Goal: Task Accomplishment & Management: Manage account settings

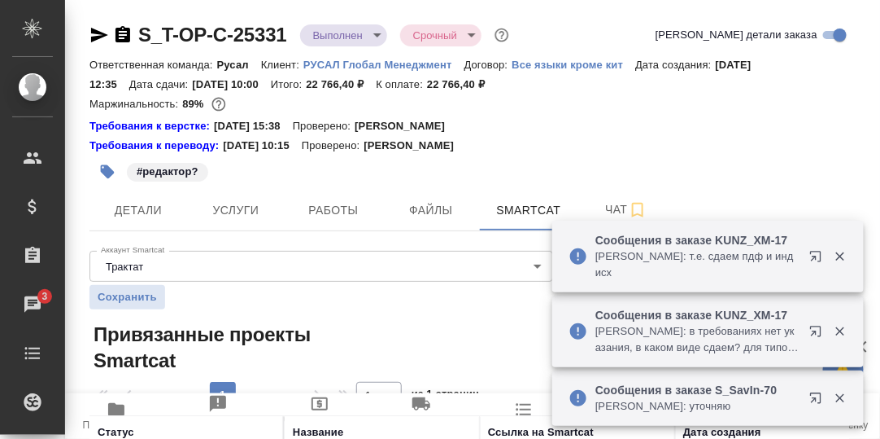
scroll to position [121, 0]
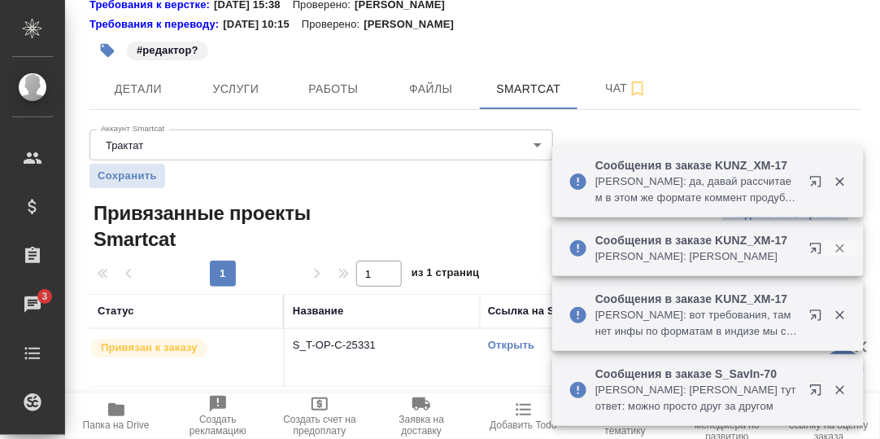
click at [836, 242] on icon "button" at bounding box center [840, 248] width 15 height 15
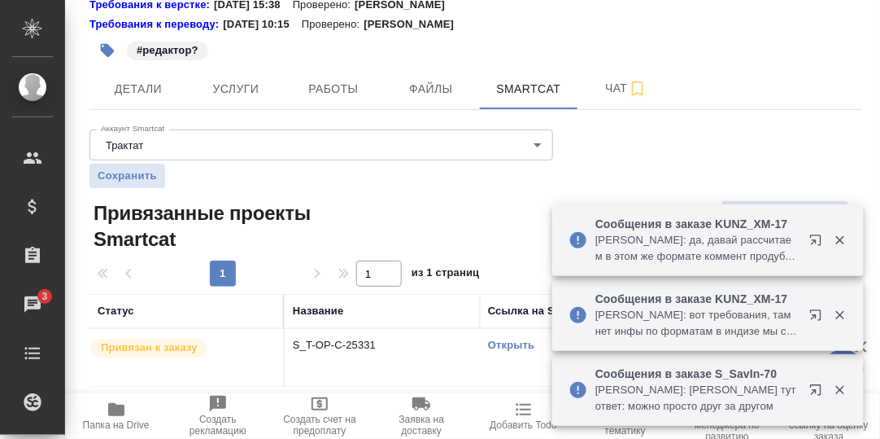
click at [841, 238] on icon "button" at bounding box center [840, 240] width 9 height 9
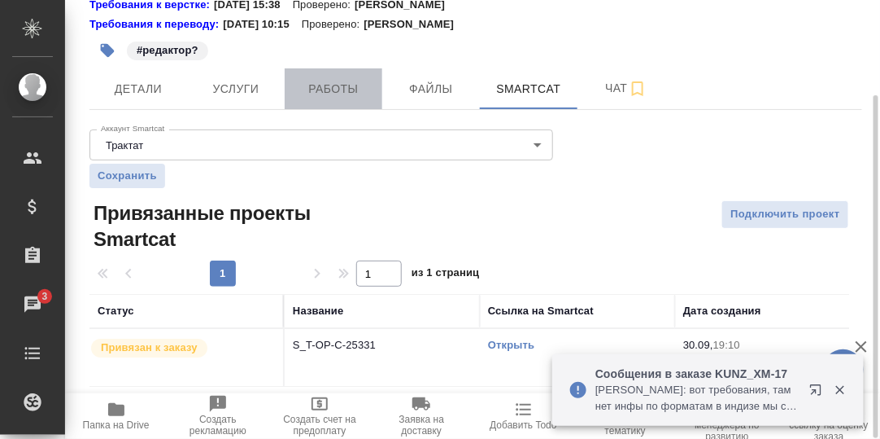
click at [316, 90] on span "Работы" at bounding box center [334, 89] width 78 height 20
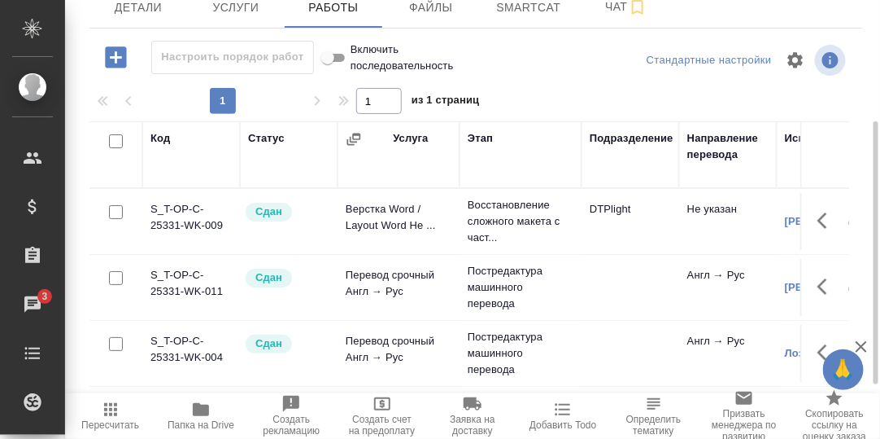
scroll to position [293, 0]
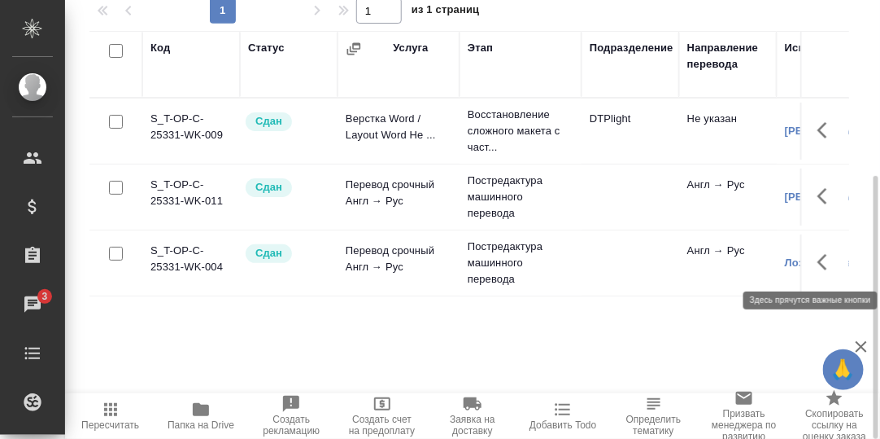
click at [823, 261] on icon "button" at bounding box center [828, 262] width 20 height 20
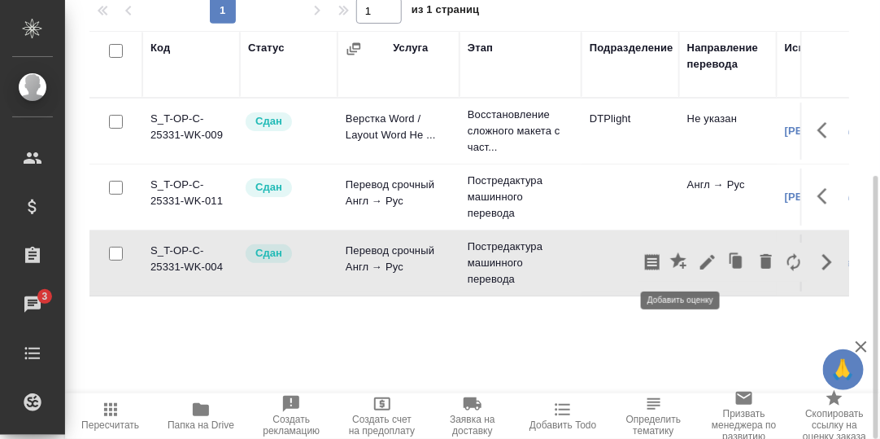
click at [682, 257] on icon "button" at bounding box center [678, 260] width 16 height 16
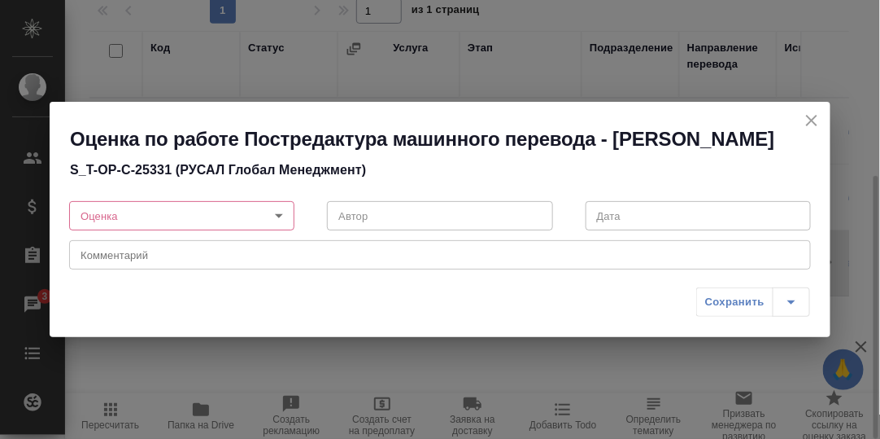
click at [281, 216] on body "🙏 .cls-1 fill:#fff; AWATERA Румянцева Дарья d.rumyantseva Клиенты Спецификации …" at bounding box center [440, 219] width 880 height 439
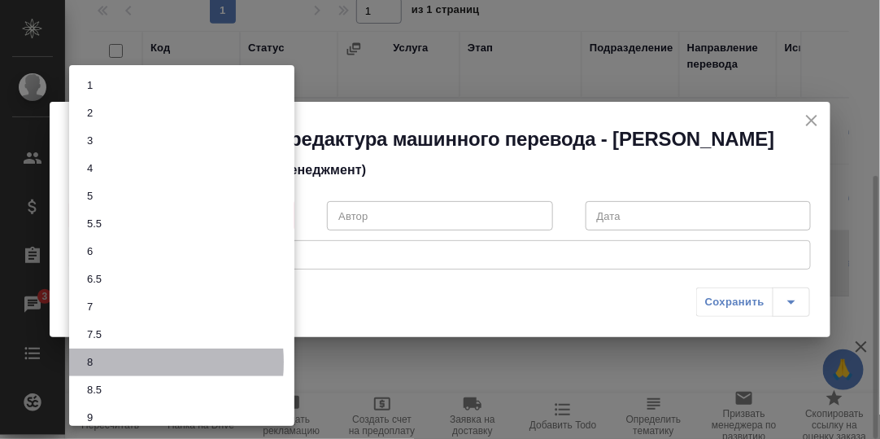
click at [120, 362] on li "8" at bounding box center [181, 362] width 225 height 28
type input "8"
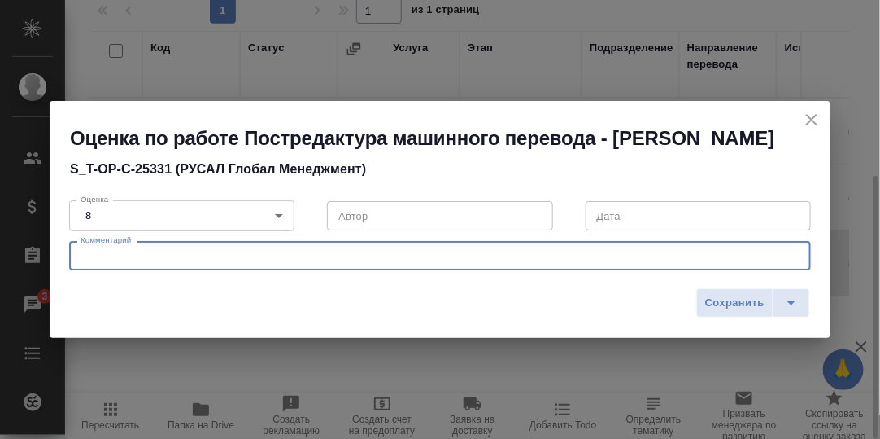
click at [155, 257] on textarea at bounding box center [440, 256] width 719 height 12
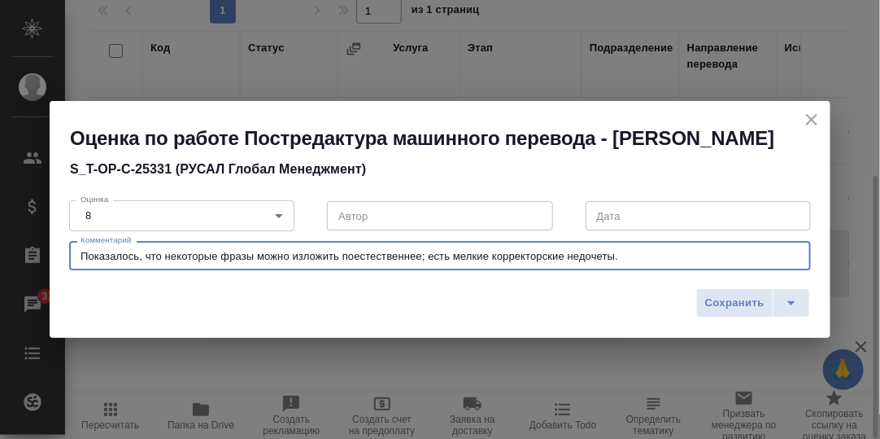
drag, startPoint x: 421, startPoint y: 256, endPoint x: 354, endPoint y: 263, distance: 67.8
click at [345, 260] on textarea "Показалось, что некоторые фразы можно изложить поестественнее; есть мелкие корр…" at bounding box center [440, 256] width 719 height 12
type textarea "Показалось, что некоторые фразы можно изложить более естественно; есть мелкие к…"
click at [740, 304] on span "Сохранить" at bounding box center [734, 303] width 59 height 19
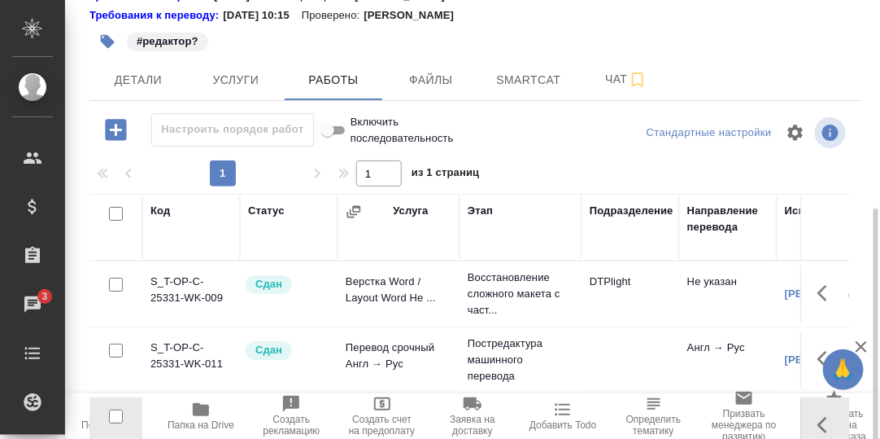
scroll to position [49, 0]
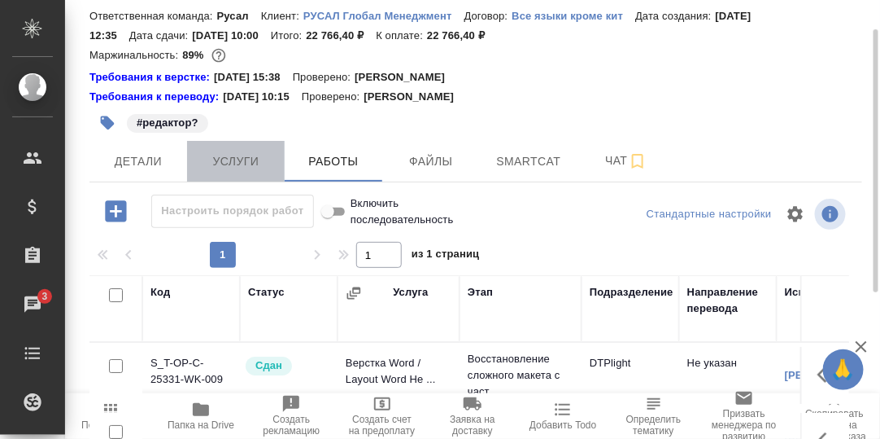
click at [258, 160] on span "Услуги" at bounding box center [236, 161] width 78 height 20
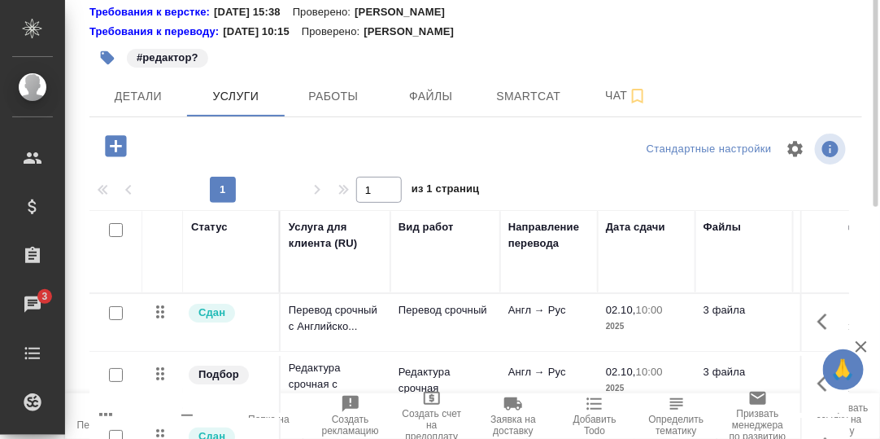
scroll to position [33, 0]
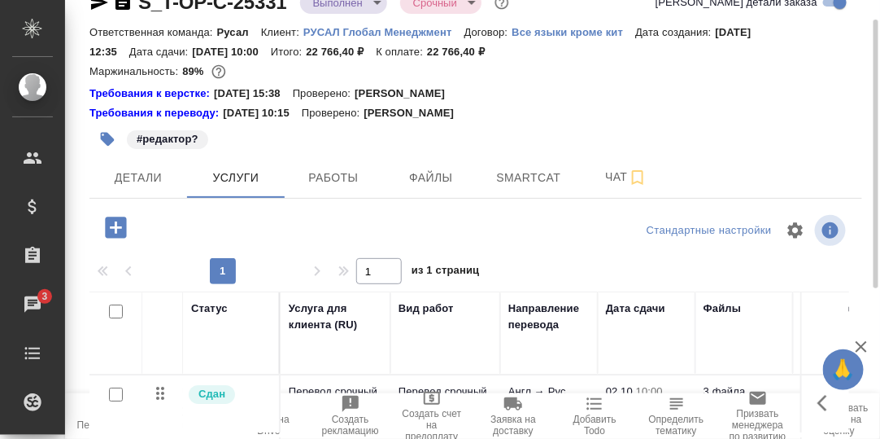
click at [119, 223] on icon "button" at bounding box center [115, 226] width 21 height 21
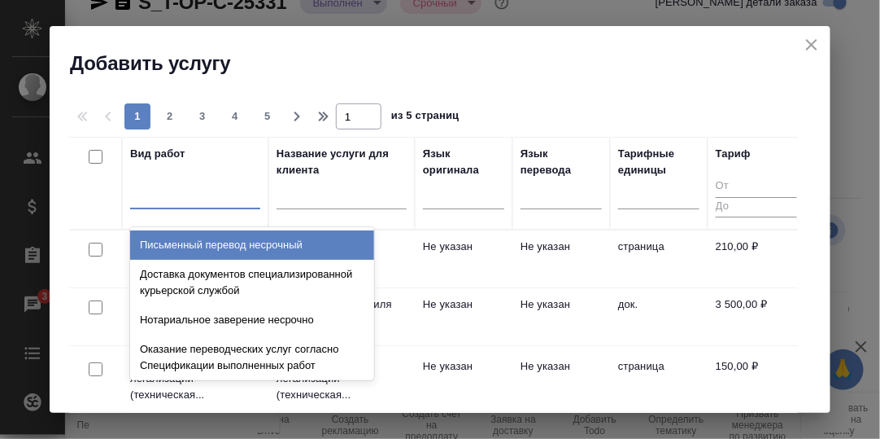
click at [177, 199] on div at bounding box center [195, 193] width 130 height 24
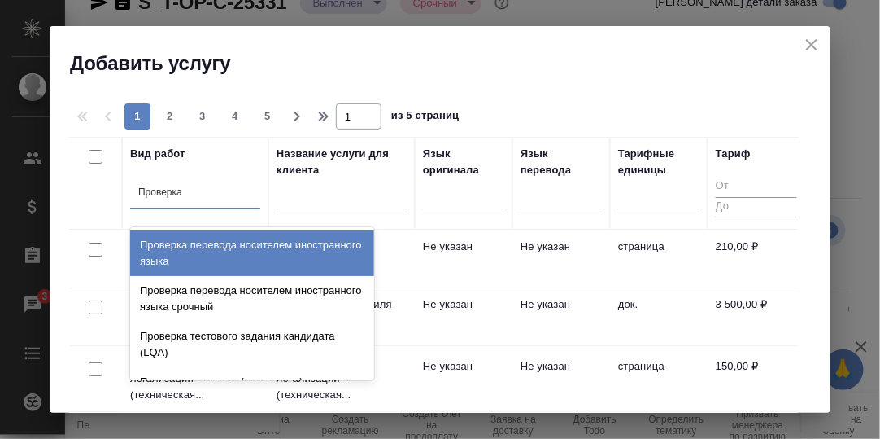
type input "Проверка к"
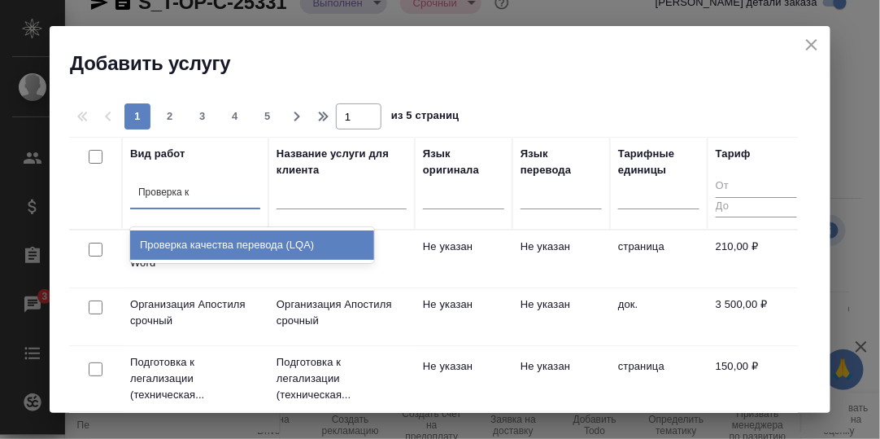
click at [253, 240] on div "Проверка качества перевода (LQA)" at bounding box center [252, 244] width 244 height 29
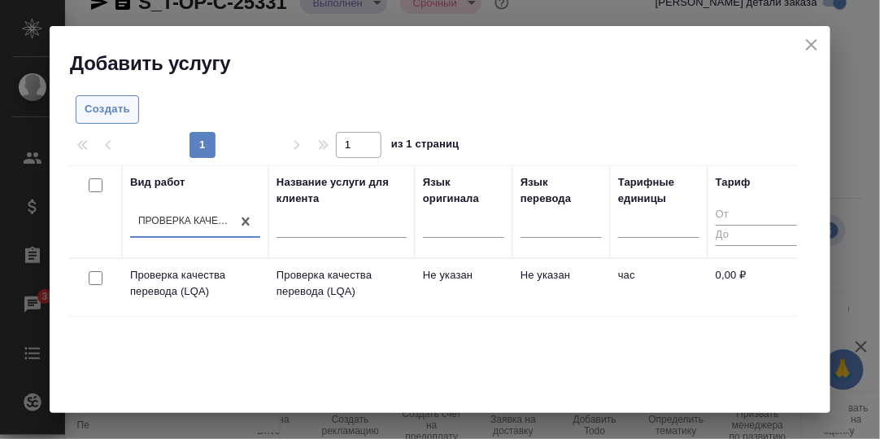
click at [114, 112] on span "Создать" at bounding box center [108, 109] width 46 height 19
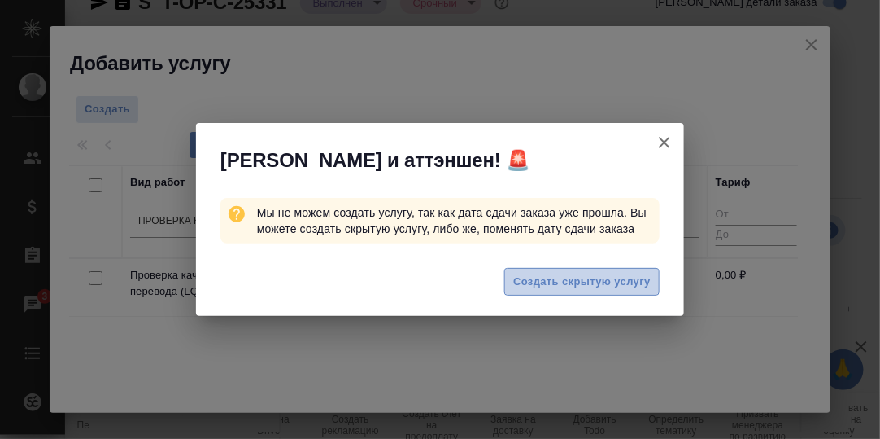
click at [561, 284] on span "Создать скрытую услугу" at bounding box center [581, 282] width 137 height 19
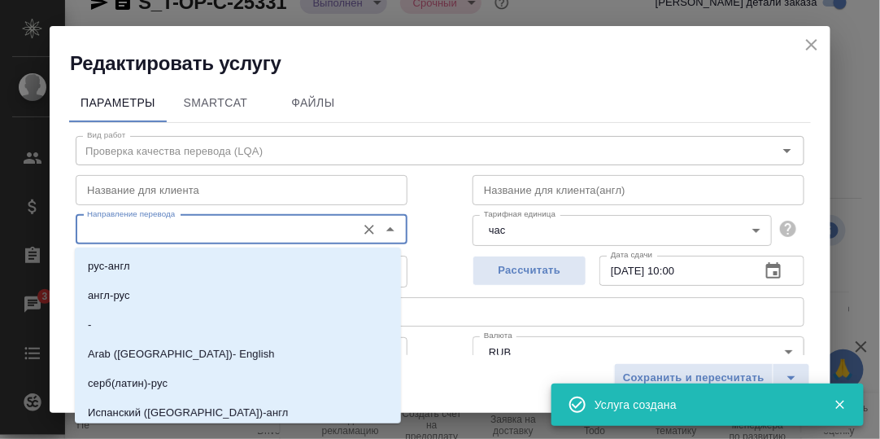
click at [258, 237] on input "Направление перевода" at bounding box center [215, 230] width 268 height 20
drag, startPoint x: 146, startPoint y: 295, endPoint x: 162, endPoint y: 297, distance: 16.4
click at [156, 298] on li "англ-рус" at bounding box center [238, 295] width 326 height 29
type input "англ-рус"
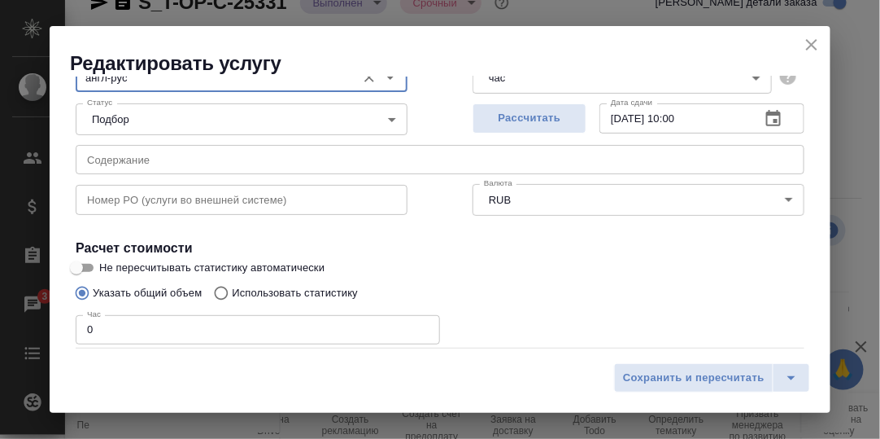
scroll to position [163, 0]
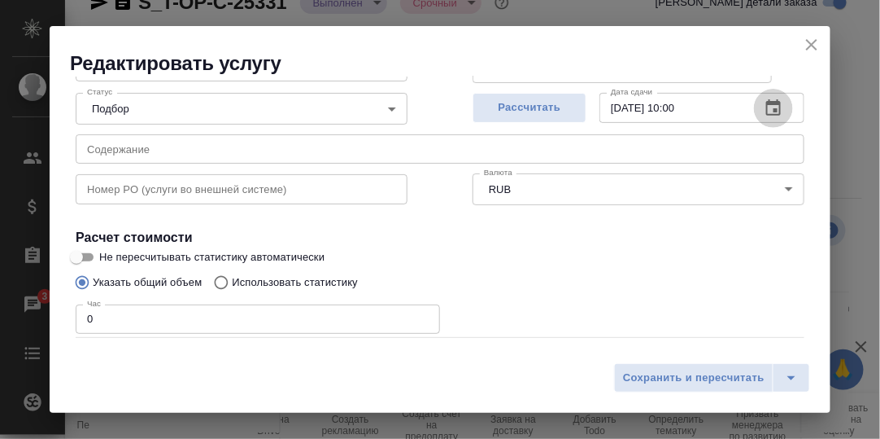
click at [766, 104] on icon "button" at bounding box center [773, 107] width 15 height 16
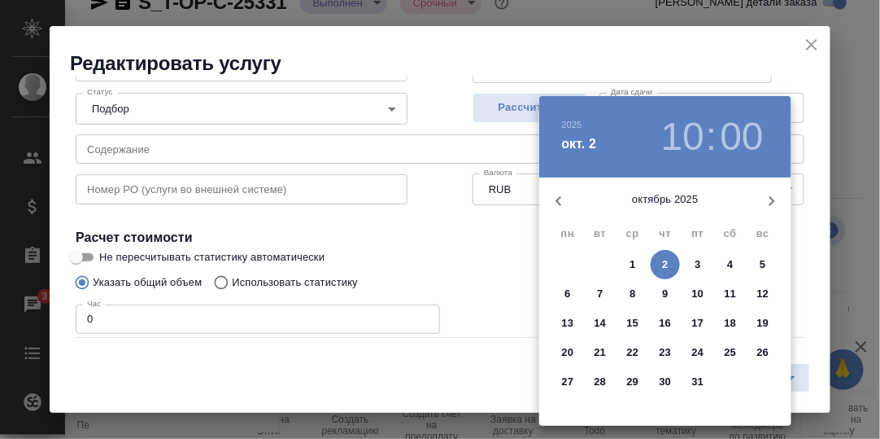
click at [665, 265] on p "2" at bounding box center [665, 264] width 6 height 16
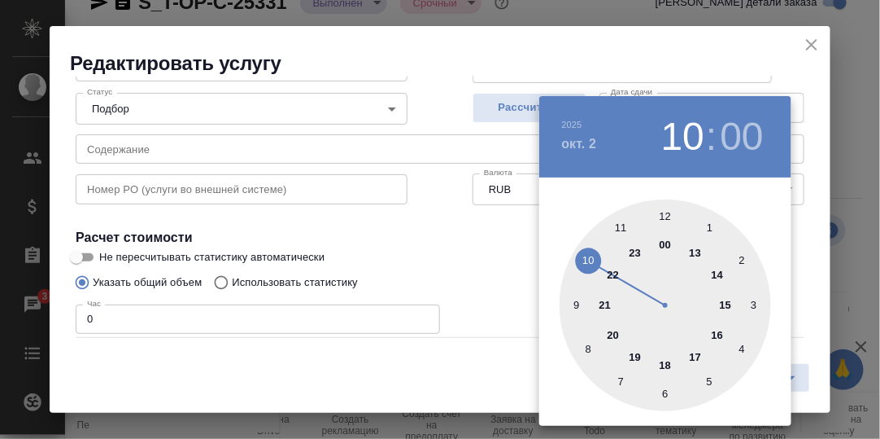
click at [718, 332] on div at bounding box center [666, 305] width 212 height 212
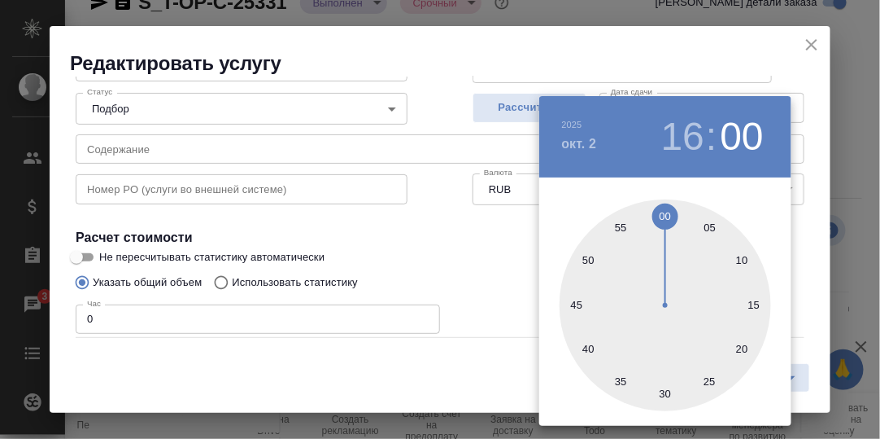
type input "02.10.2025 16:30"
drag, startPoint x: 663, startPoint y: 397, endPoint x: 684, endPoint y: 379, distance: 27.7
click at [663, 397] on div at bounding box center [666, 305] width 212 height 212
click at [809, 231] on div at bounding box center [440, 219] width 880 height 439
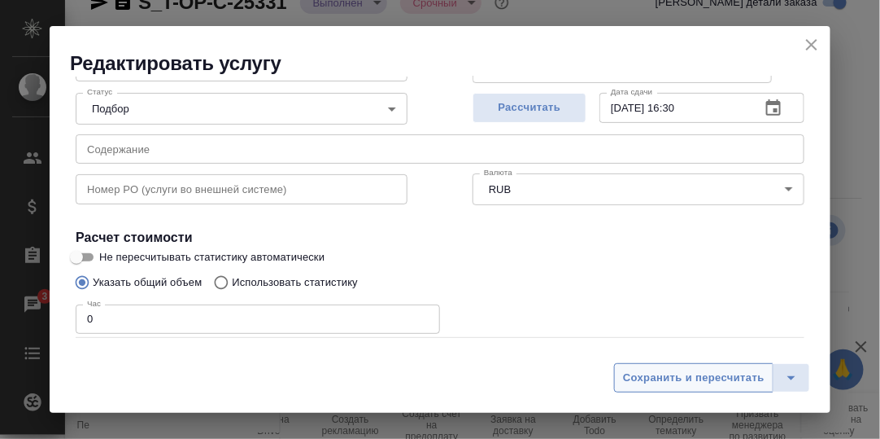
click at [708, 377] on span "Сохранить и пересчитать" at bounding box center [694, 378] width 142 height 19
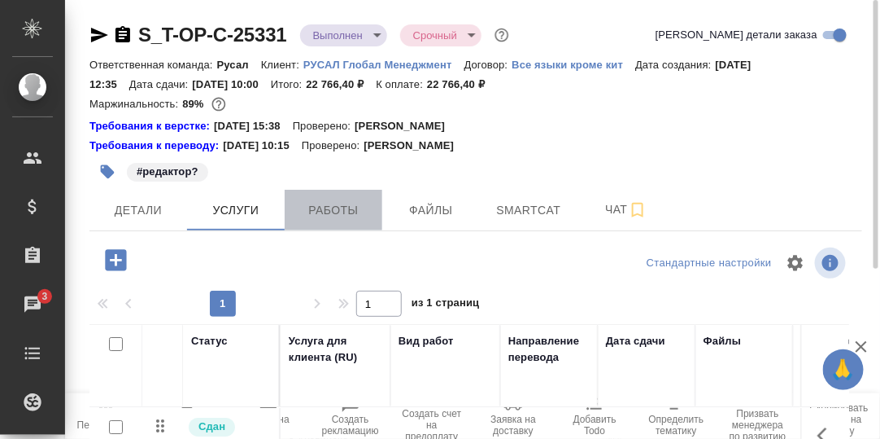
click at [352, 210] on span "Работы" at bounding box center [334, 210] width 78 height 20
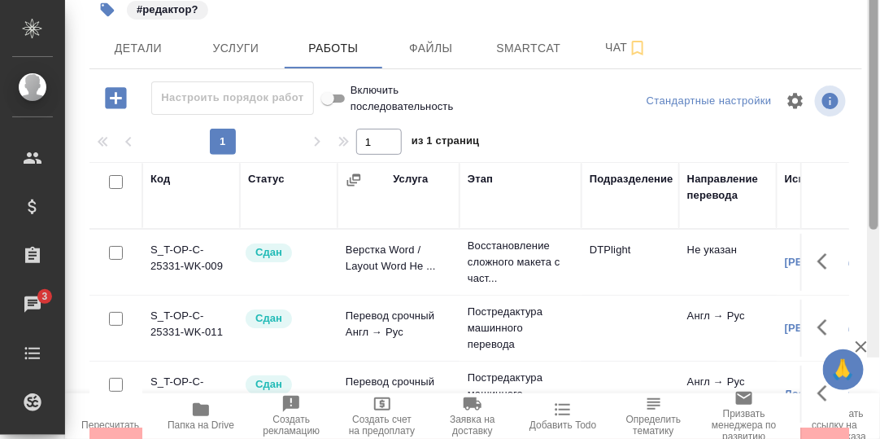
scroll to position [293, 0]
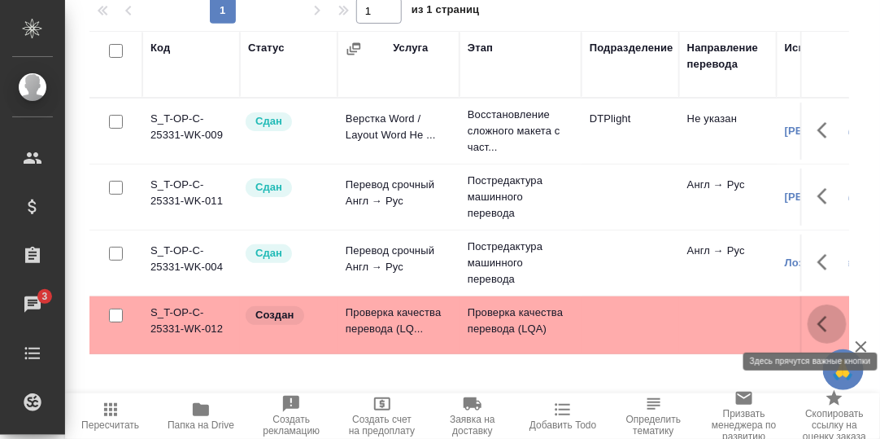
click at [826, 321] on icon "button" at bounding box center [828, 324] width 20 height 20
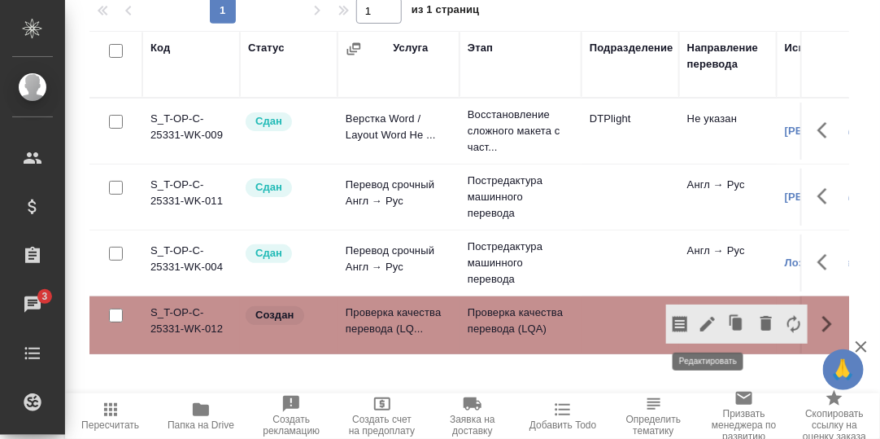
click at [713, 322] on icon "button" at bounding box center [708, 324] width 20 height 20
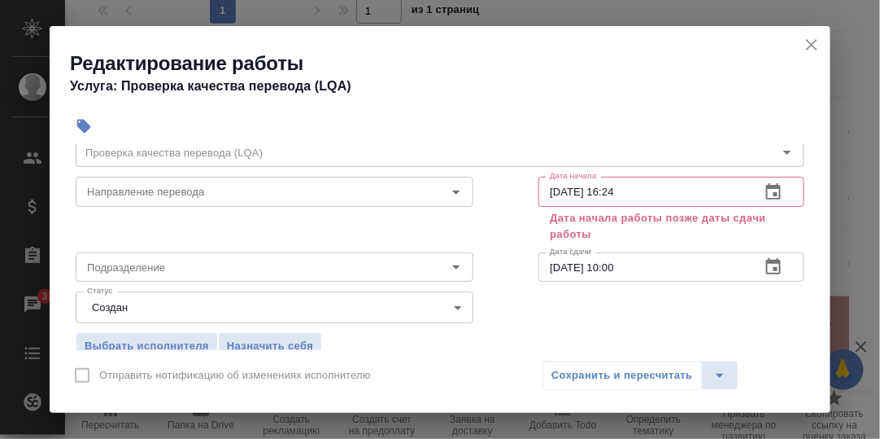
scroll to position [81, 0]
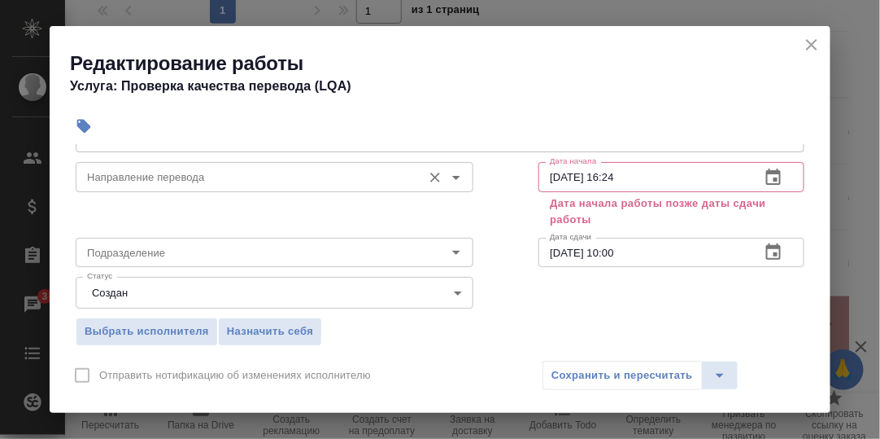
click at [249, 175] on input "Направление перевода" at bounding box center [248, 177] width 334 height 20
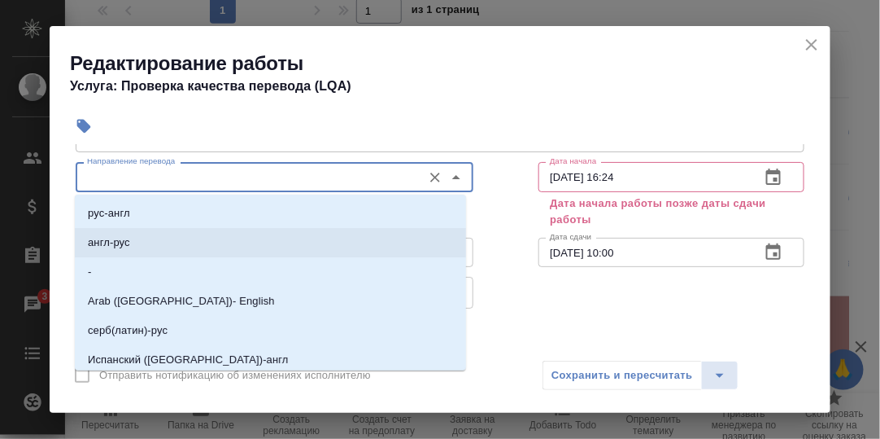
click at [128, 243] on p "англ-рус" at bounding box center [109, 242] width 42 height 16
type input "англ-рус"
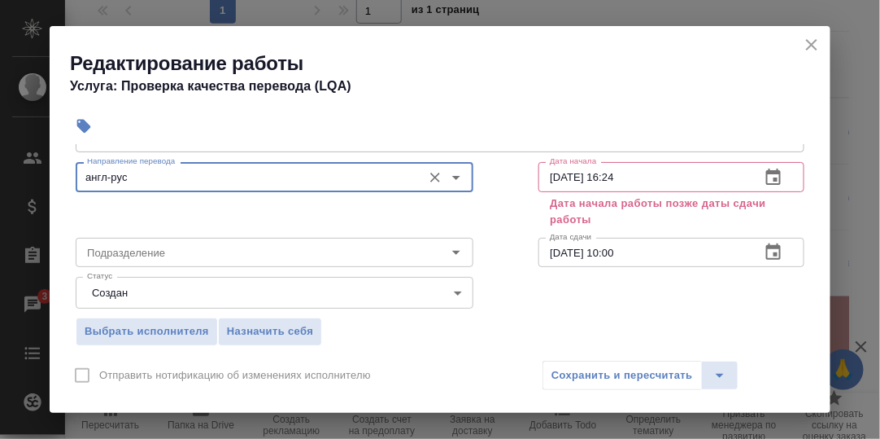
click at [766, 171] on icon "button" at bounding box center [773, 176] width 15 height 16
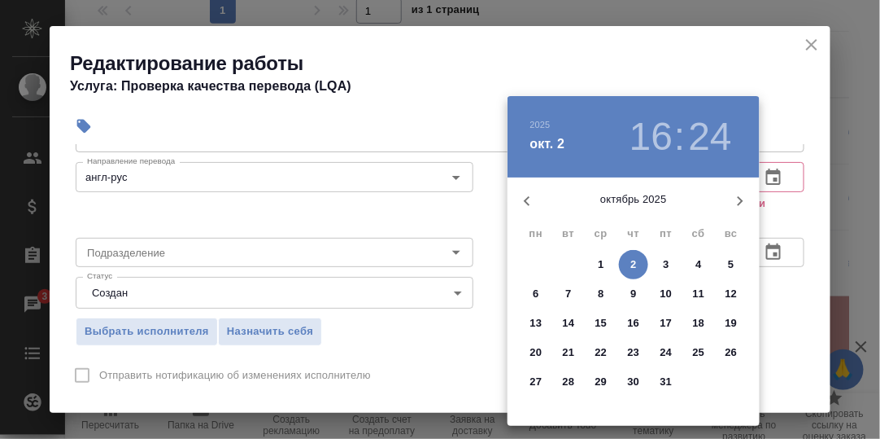
click at [635, 262] on p "2" at bounding box center [634, 264] width 6 height 16
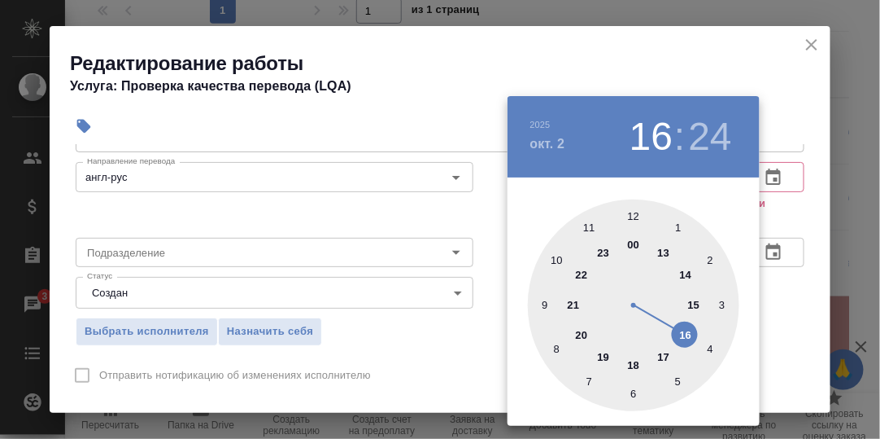
click at [685, 331] on div at bounding box center [634, 305] width 212 height 212
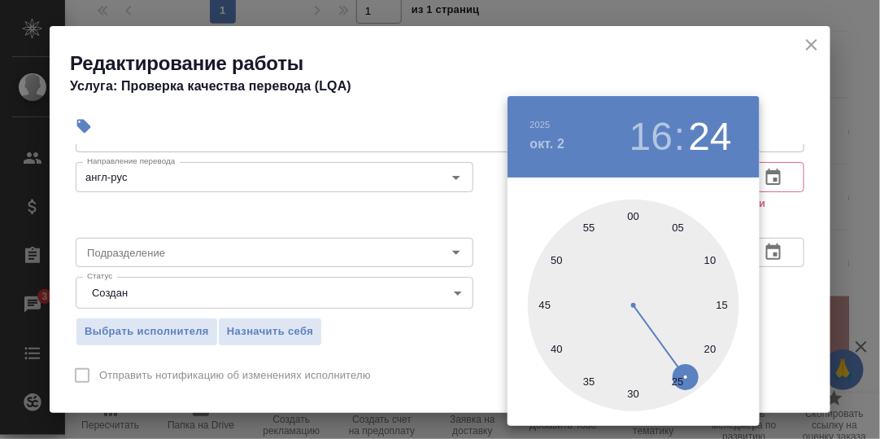
click at [633, 214] on div at bounding box center [634, 305] width 212 height 212
type input "02.10.2025 16:00"
click at [788, 210] on div at bounding box center [440, 219] width 880 height 439
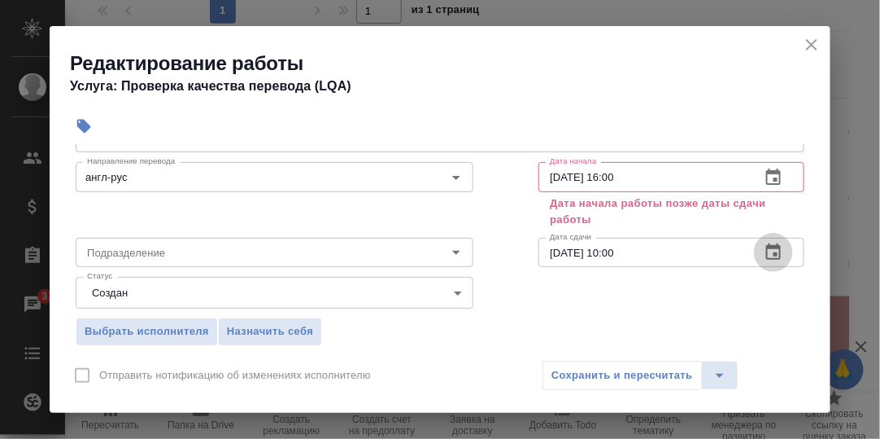
click at [764, 252] on icon "button" at bounding box center [774, 252] width 20 height 20
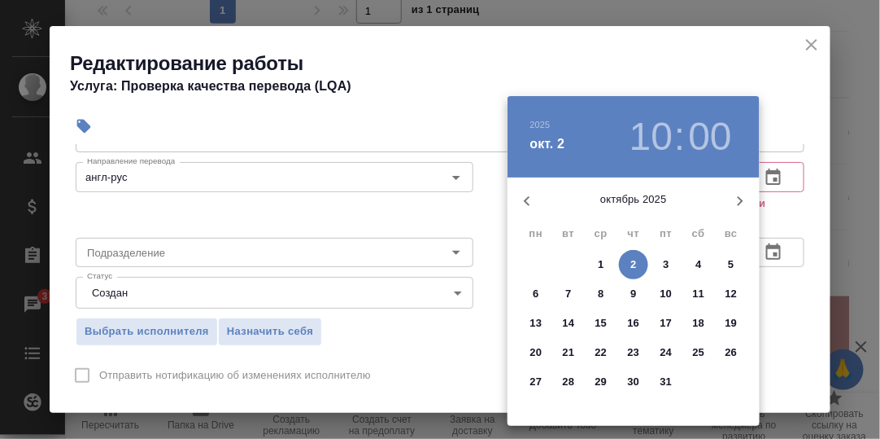
click at [631, 263] on span "2" at bounding box center [633, 264] width 29 height 16
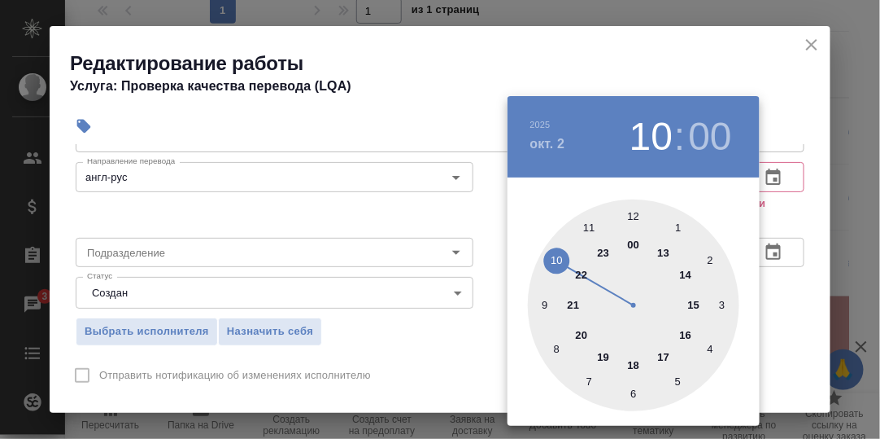
click at [683, 334] on div at bounding box center [634, 305] width 212 height 212
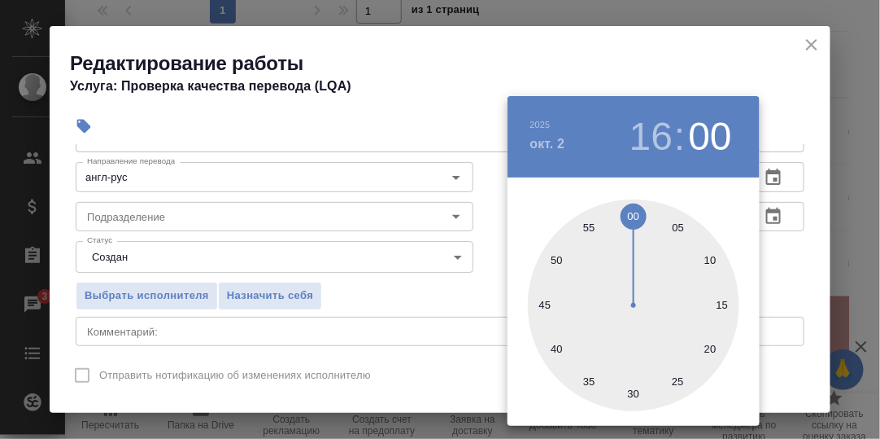
click at [627, 392] on div at bounding box center [634, 305] width 212 height 212
click at [634, 391] on div at bounding box center [634, 305] width 212 height 212
type input "02.10.2025 16:30"
click at [789, 290] on div at bounding box center [440, 219] width 880 height 439
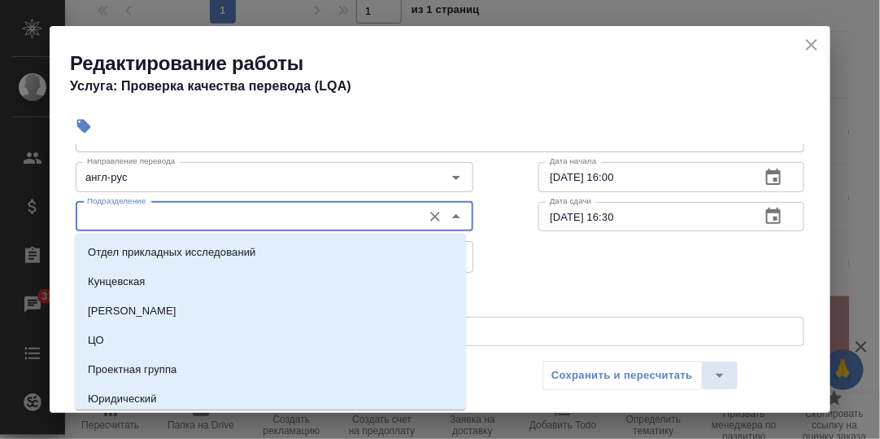
click at [201, 214] on input "Подразделение" at bounding box center [248, 217] width 334 height 20
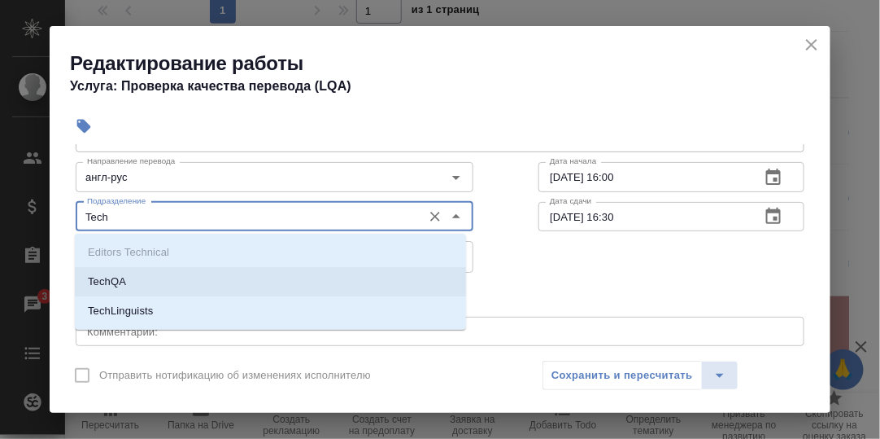
click at [124, 279] on p "TechQA" at bounding box center [107, 281] width 38 height 16
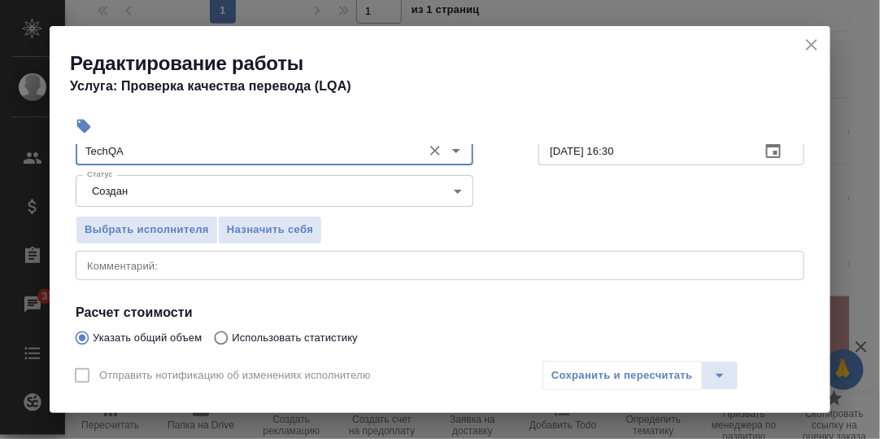
scroll to position [325, 0]
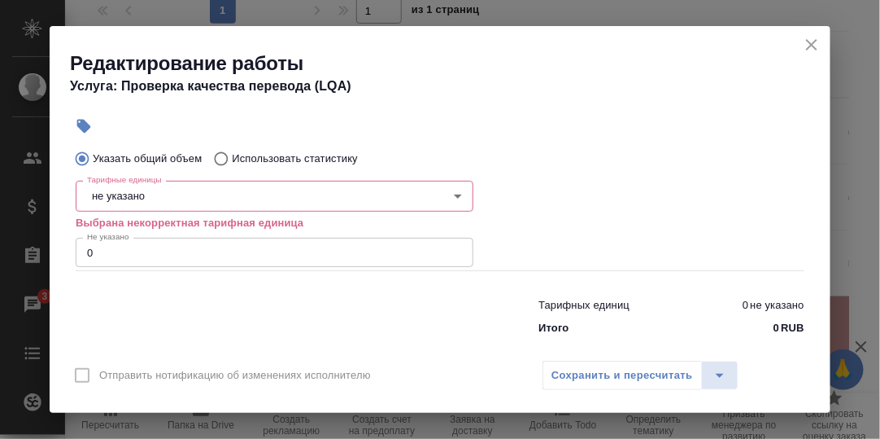
type input "TechQA"
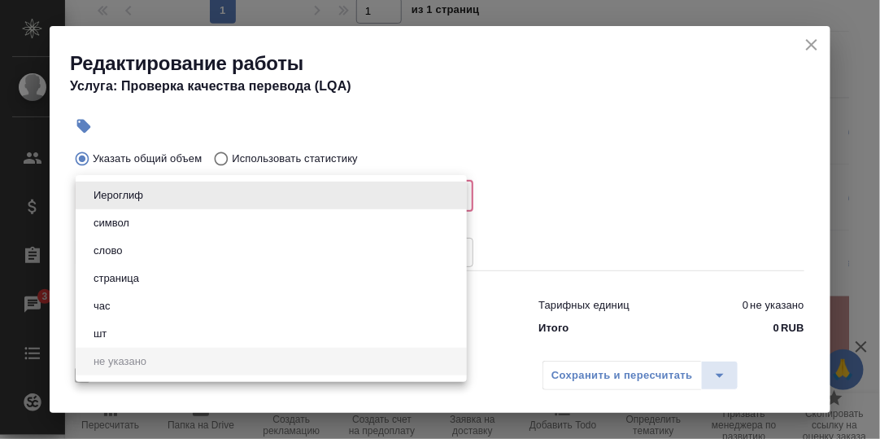
click at [142, 190] on body "🙏 .cls-1 fill:#fff; AWATERA Румянцева Дарья d.rumyantseva Клиенты Спецификации …" at bounding box center [440, 219] width 880 height 439
click at [117, 307] on li "час" at bounding box center [271, 306] width 391 height 28
type input "5a8b1489cc6b4906c91bfd93"
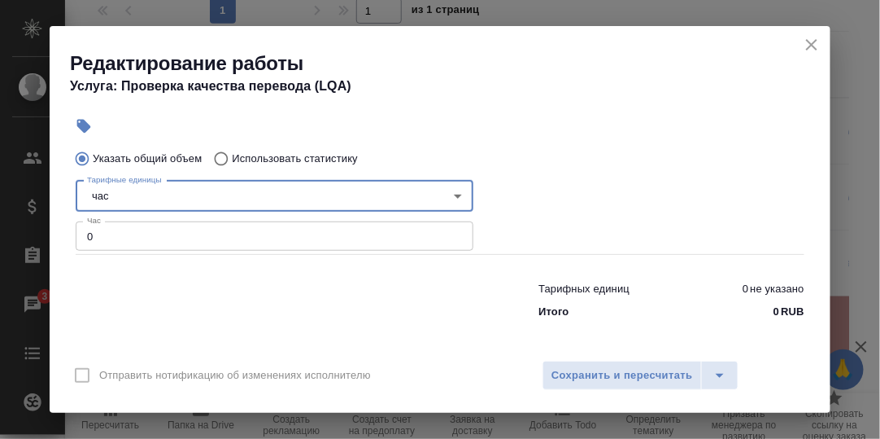
click at [116, 233] on input "0" at bounding box center [275, 235] width 398 height 29
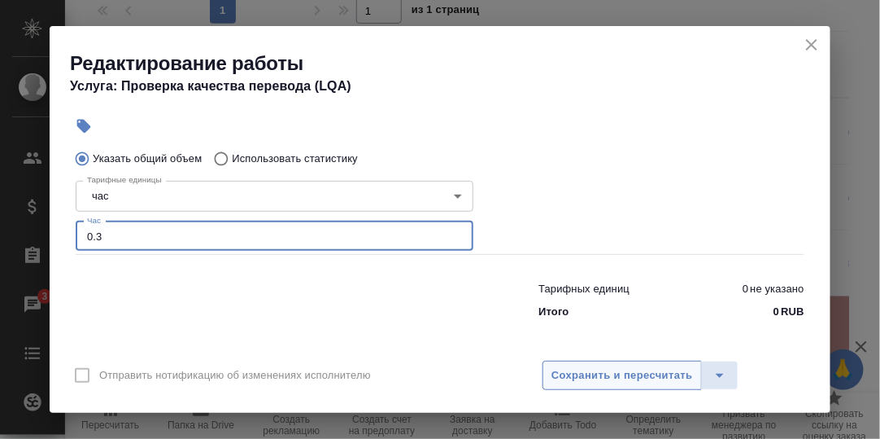
type input "0.3"
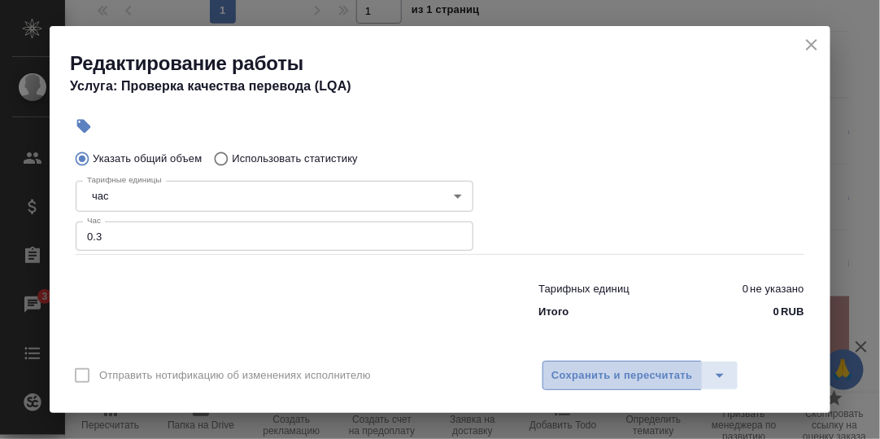
click at [651, 369] on span "Сохранить и пересчитать" at bounding box center [623, 375] width 142 height 19
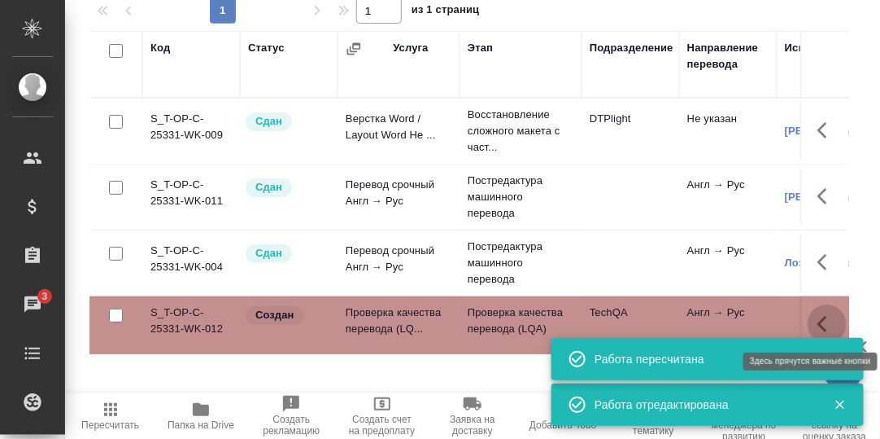
click at [823, 319] on icon "button" at bounding box center [828, 324] width 20 height 20
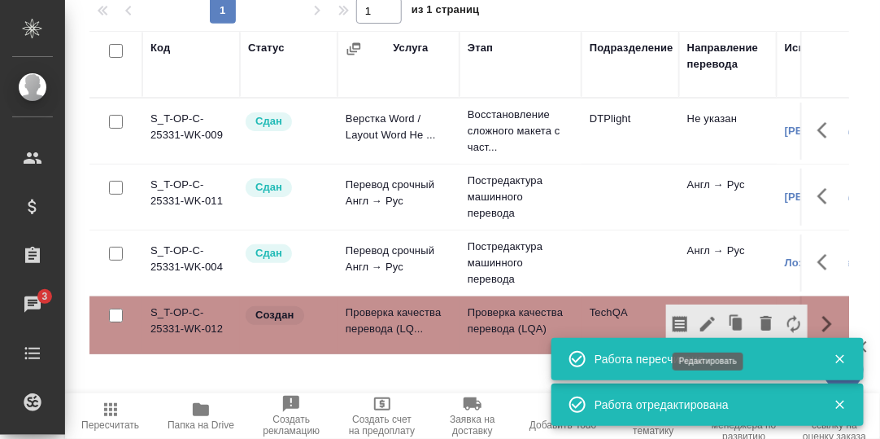
click at [705, 318] on icon "button" at bounding box center [708, 324] width 20 height 20
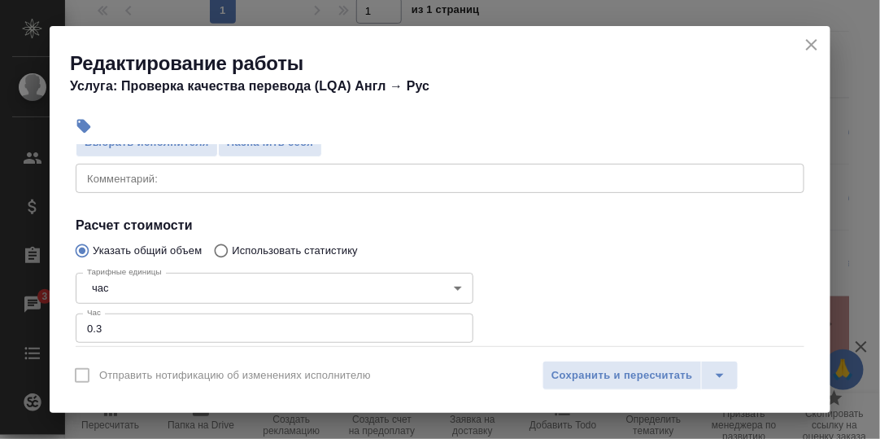
scroll to position [244, 0]
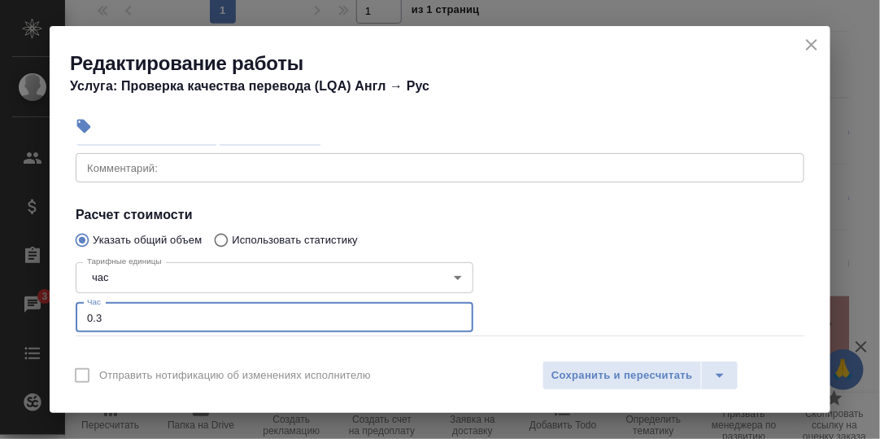
click at [97, 315] on input "0.3" at bounding box center [275, 317] width 398 height 29
type input "0.4"
click at [594, 366] on span "Сохранить и пересчитать" at bounding box center [623, 375] width 142 height 19
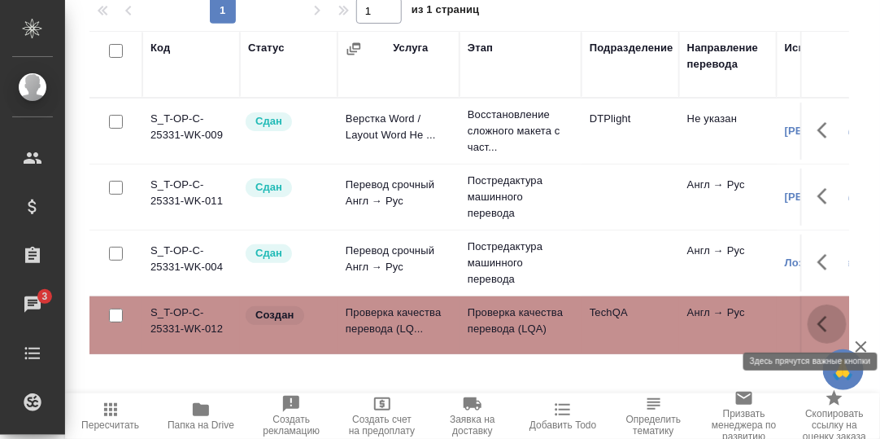
click at [824, 322] on icon "button" at bounding box center [828, 324] width 20 height 20
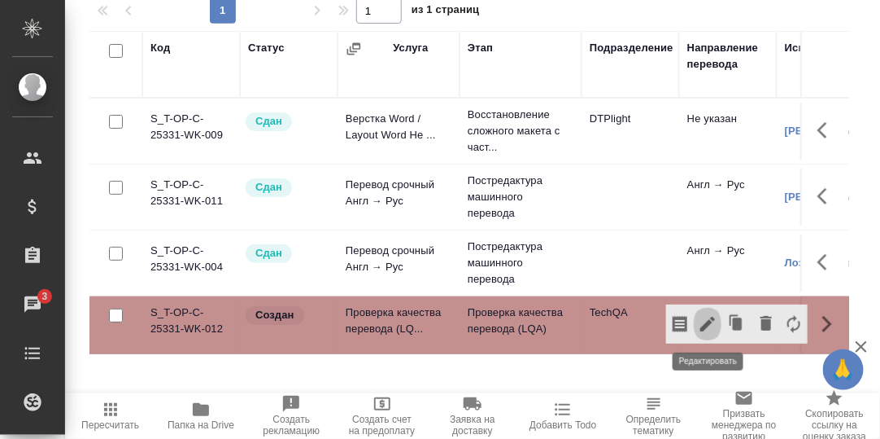
click at [706, 321] on icon "button" at bounding box center [707, 323] width 15 height 15
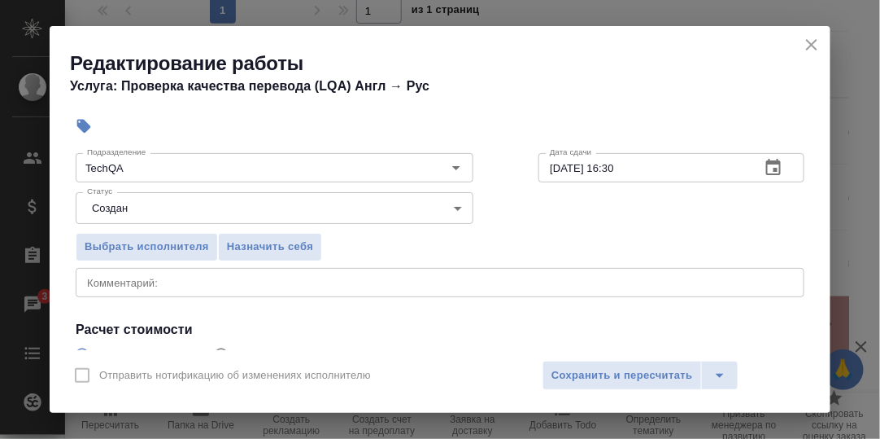
scroll to position [163, 0]
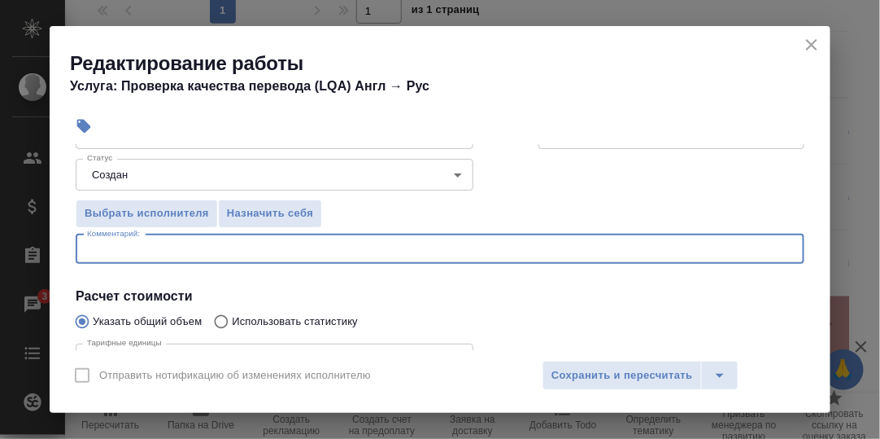
click at [170, 247] on textarea at bounding box center [440, 248] width 706 height 12
type textarea "G"
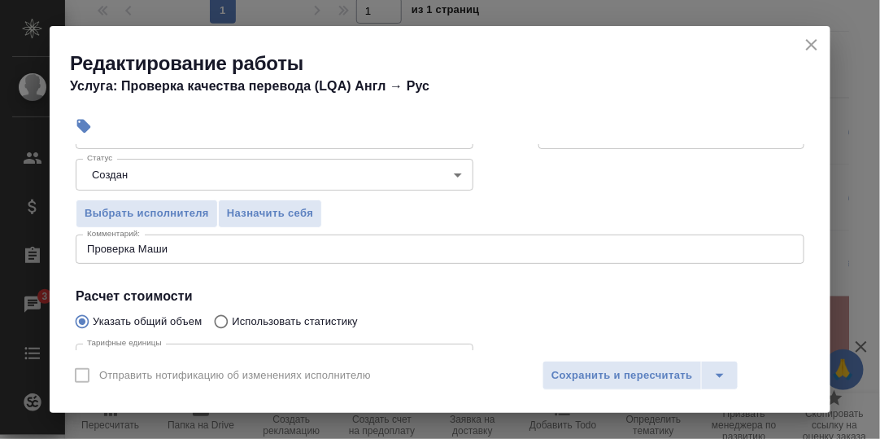
click at [353, 204] on div "Выбрать исполнителя Назначить себя" at bounding box center [274, 210] width 463 height 99
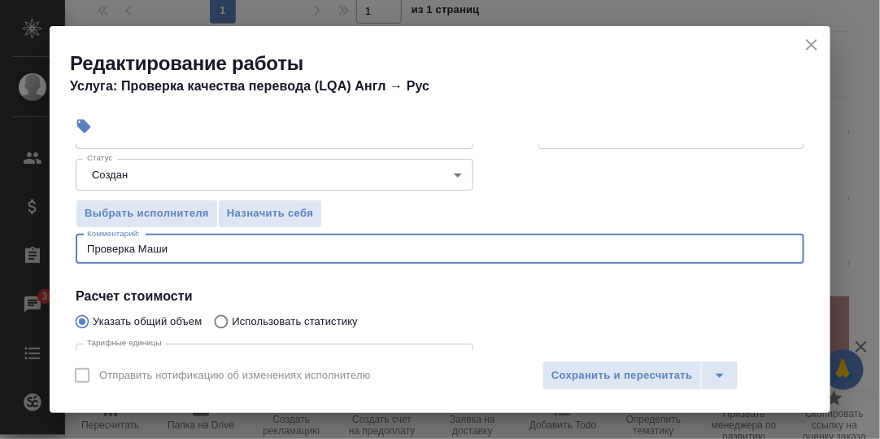
drag, startPoint x: 190, startPoint y: 243, endPoint x: 237, endPoint y: 246, distance: 46.4
click at [190, 243] on textarea "Проверка Маши" at bounding box center [440, 248] width 706 height 12
type textarea "Проверка Маши Лозицкой"
click at [251, 208] on span "Назначить себя" at bounding box center [270, 213] width 86 height 19
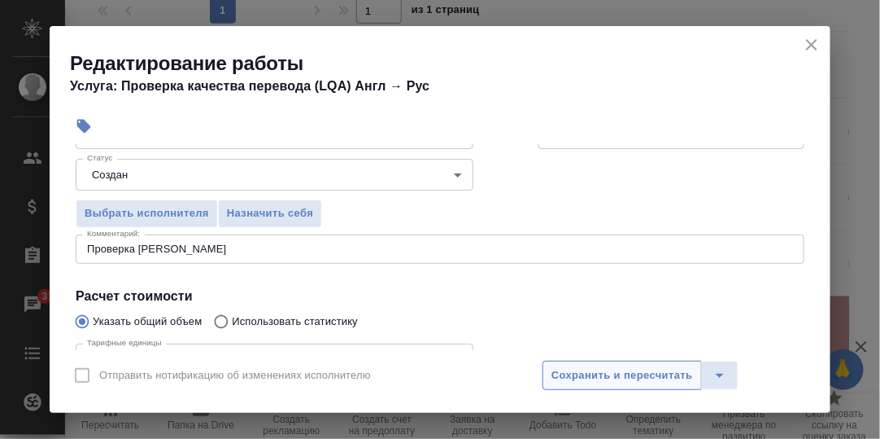
click at [597, 376] on span "Сохранить и пересчитать" at bounding box center [623, 375] width 142 height 19
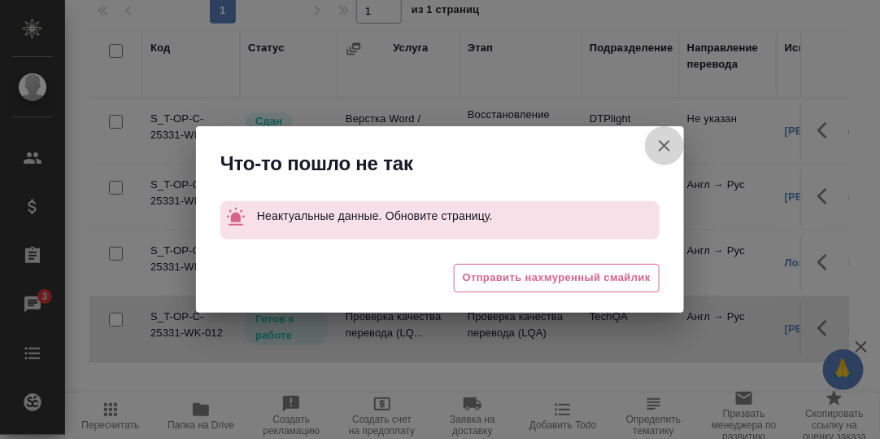
drag, startPoint x: 665, startPoint y: 143, endPoint x: 663, endPoint y: 164, distance: 20.5
click at [665, 144] on icon "button" at bounding box center [665, 146] width 20 height 20
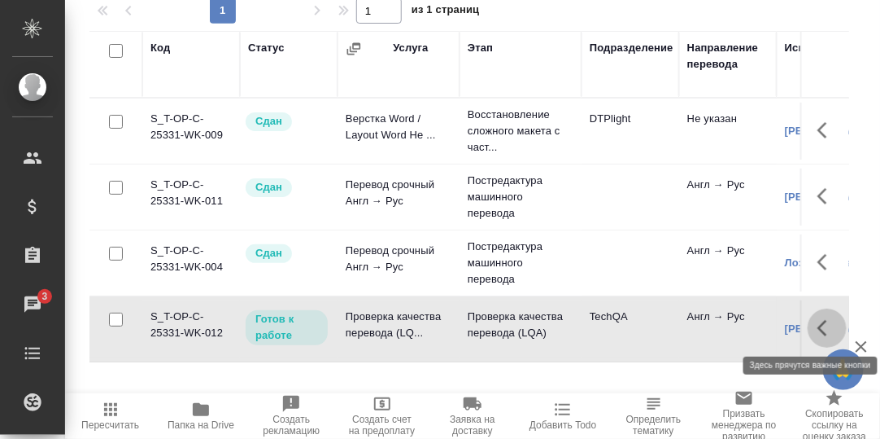
click at [817, 327] on button "button" at bounding box center [827, 327] width 39 height 39
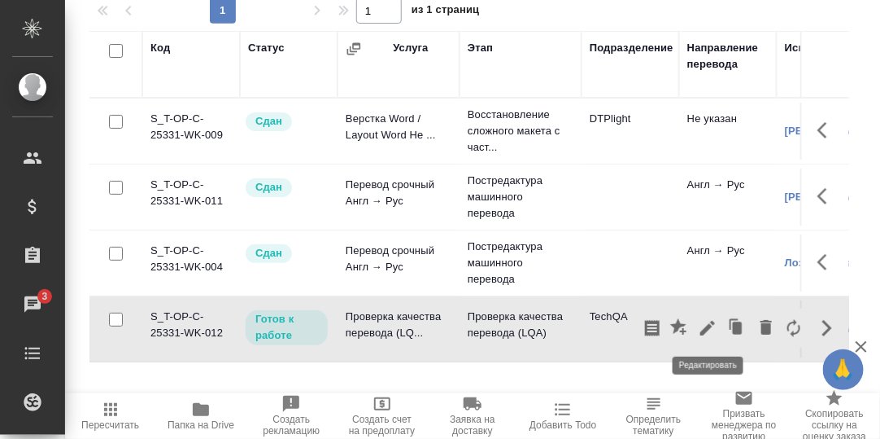
click at [714, 325] on icon "button" at bounding box center [708, 328] width 20 height 20
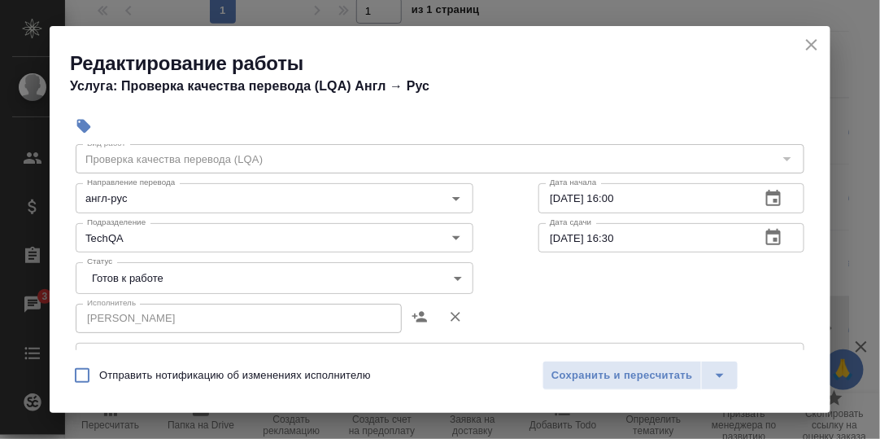
scroll to position [81, 0]
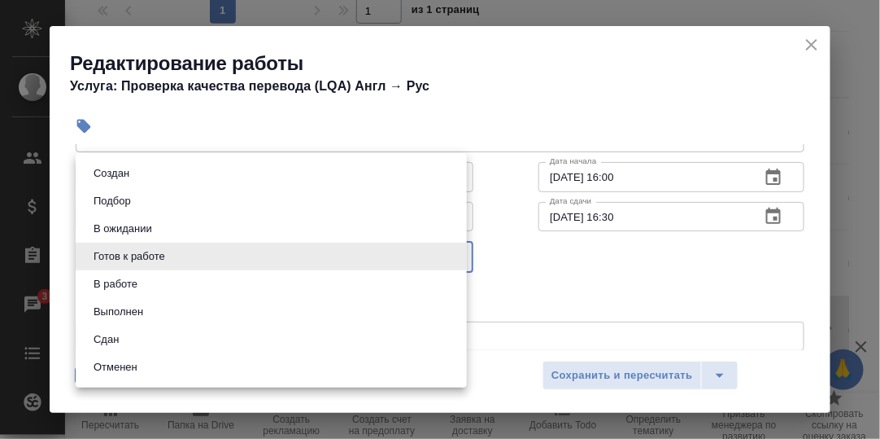
click at [454, 251] on body "🙏 .cls-1 fill:#fff; AWATERA Румянцева Дарья d.rumyantseva Клиенты Спецификации …" at bounding box center [440, 219] width 880 height 439
click at [122, 329] on li "Сдан" at bounding box center [271, 339] width 391 height 28
type input "closed"
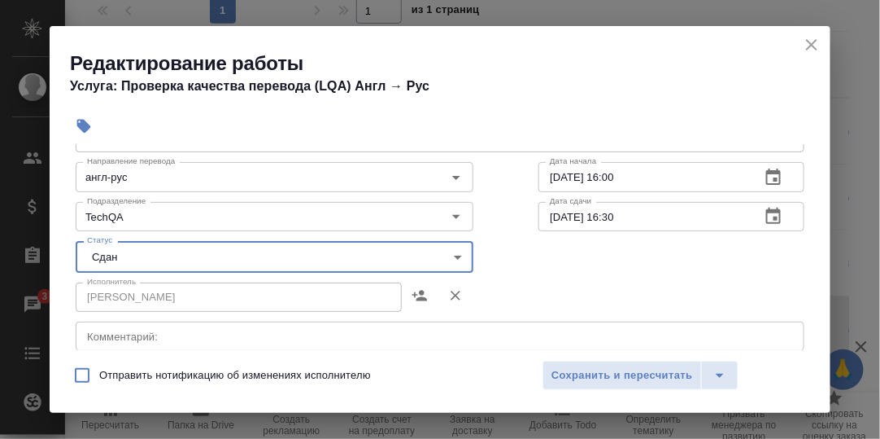
drag, startPoint x: 631, startPoint y: 370, endPoint x: 656, endPoint y: 338, distance: 41.2
click at [630, 369] on span "Сохранить и пересчитать" at bounding box center [623, 375] width 142 height 19
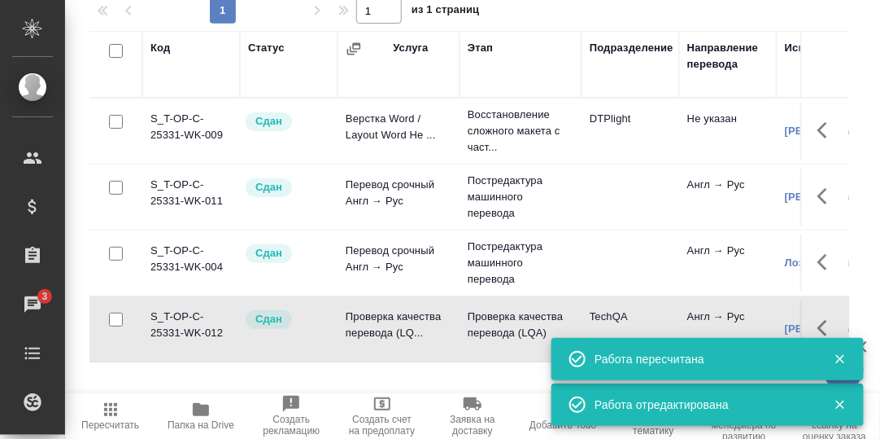
scroll to position [0, 0]
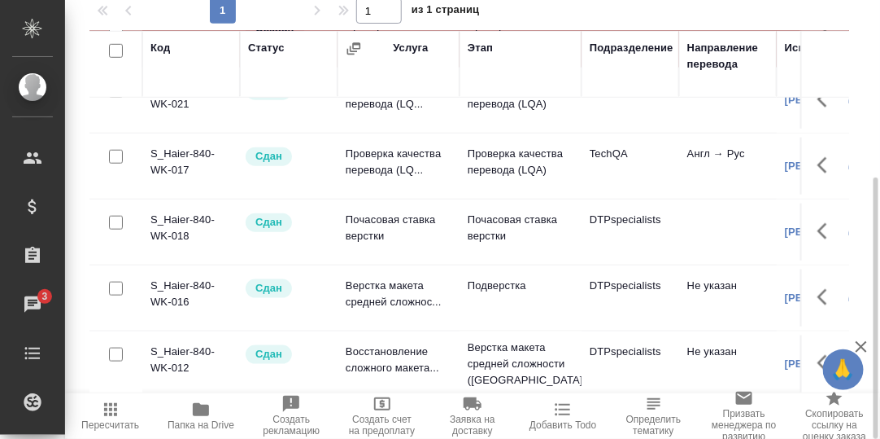
scroll to position [197, 0]
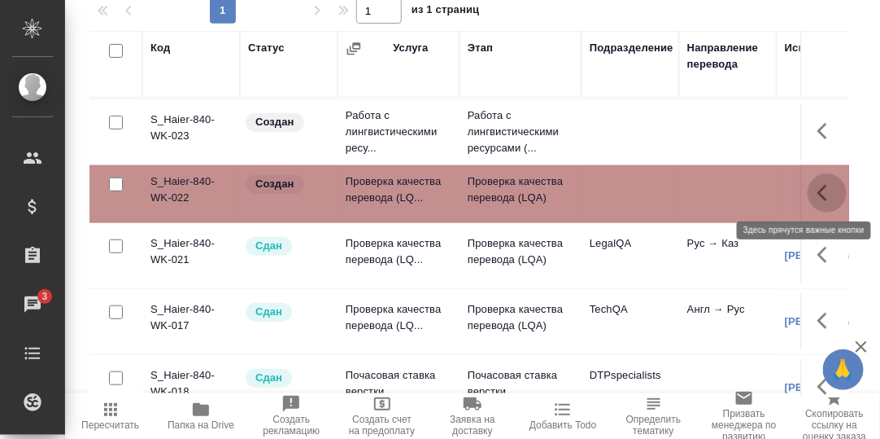
click at [818, 190] on icon "button" at bounding box center [823, 193] width 10 height 16
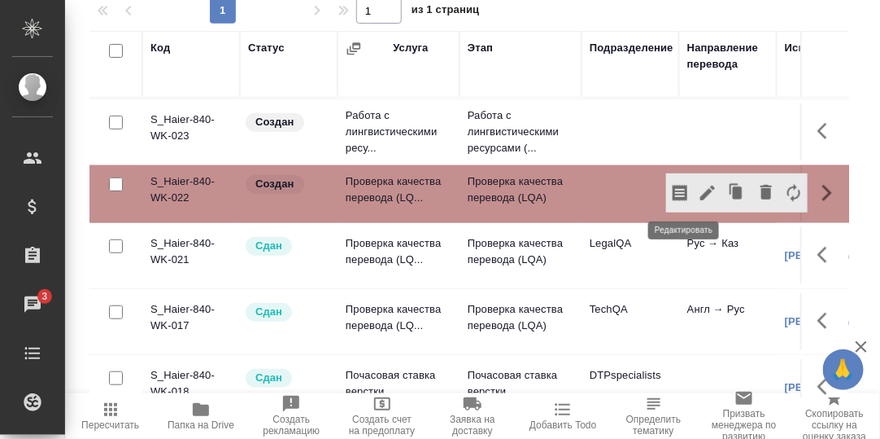
click at [698, 188] on icon "button" at bounding box center [708, 193] width 20 height 20
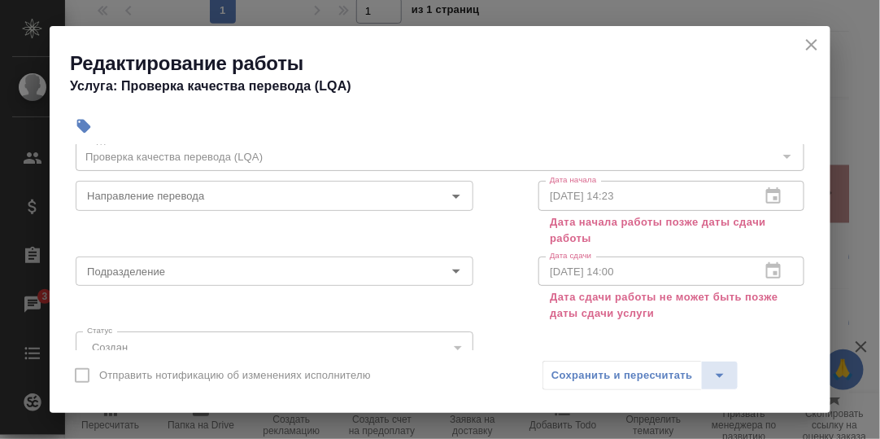
scroll to position [81, 0]
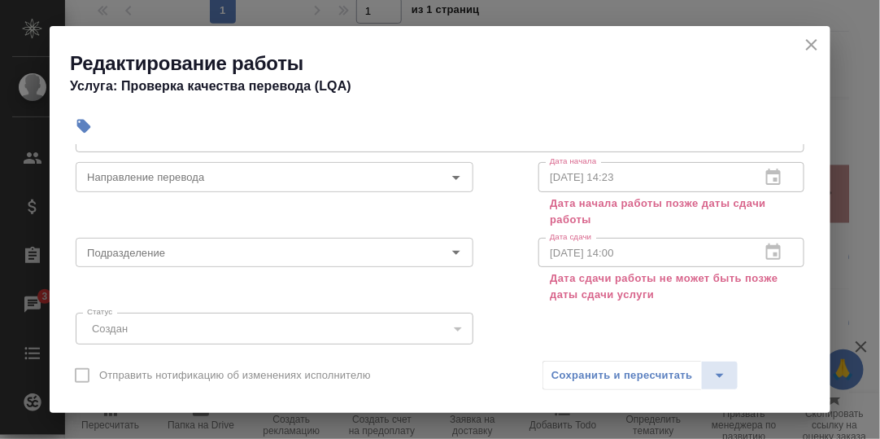
click at [810, 46] on icon "close" at bounding box center [811, 44] width 11 height 11
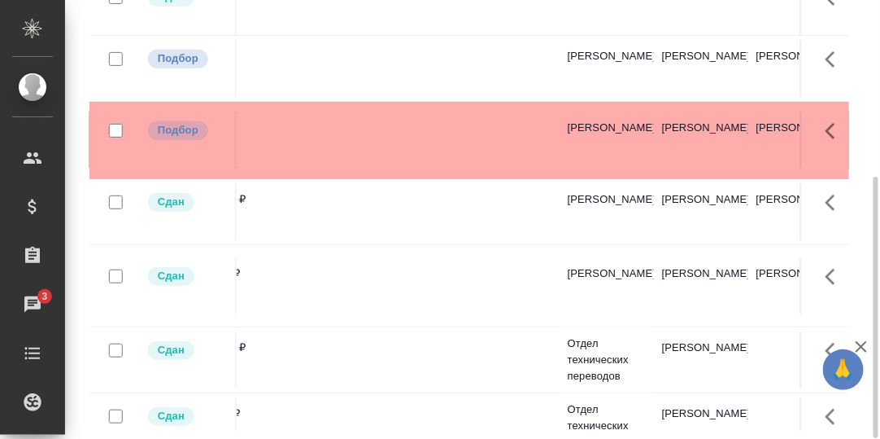
scroll to position [0, 1958]
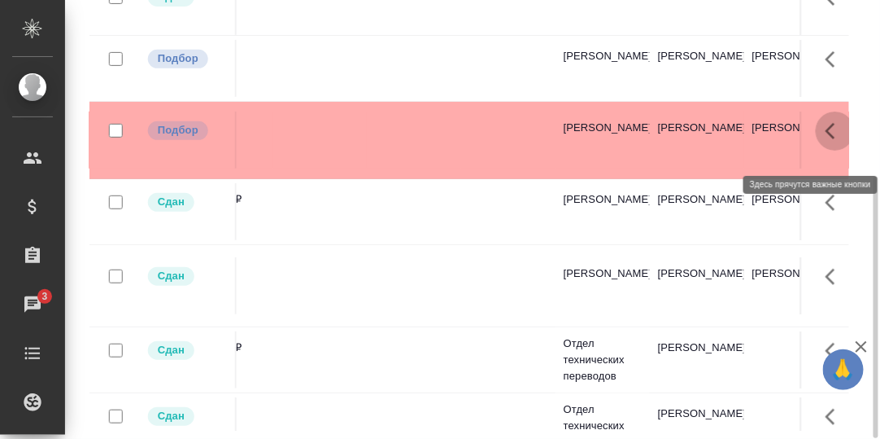
click at [826, 141] on icon "button" at bounding box center [836, 131] width 20 height 20
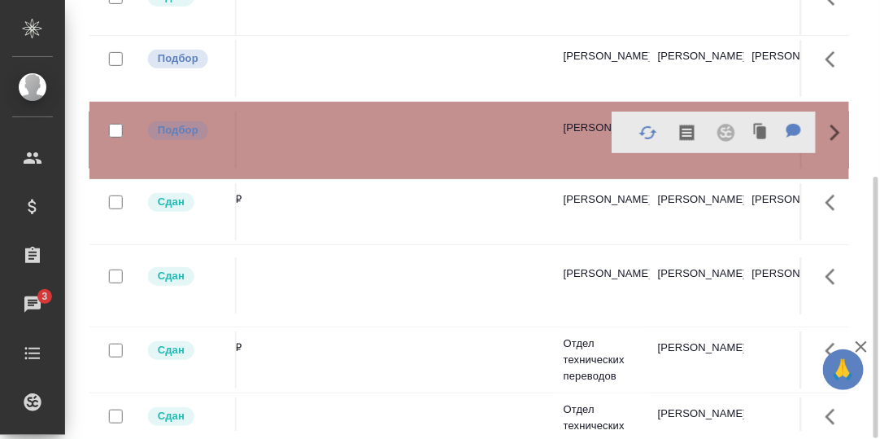
click at [420, 146] on td at bounding box center [414, 139] width 94 height 57
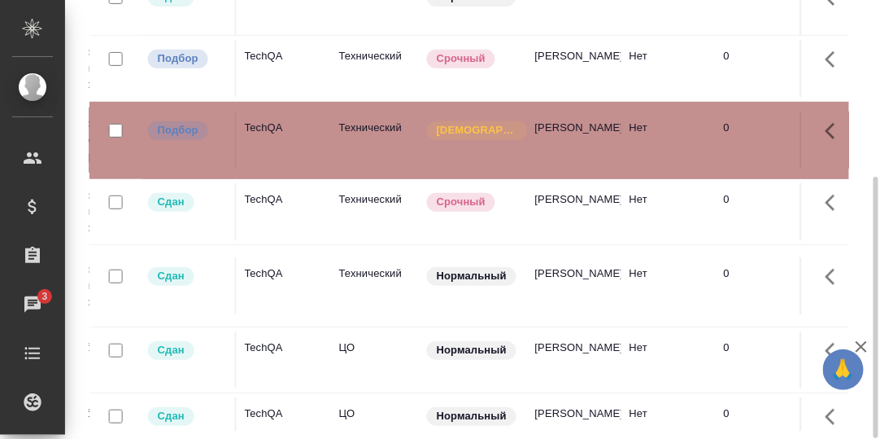
scroll to position [0, 0]
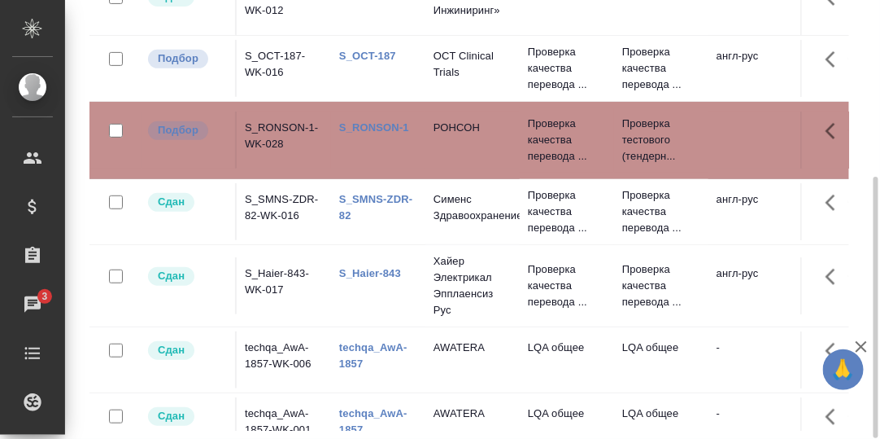
click at [369, 133] on link "S_RONSON-1" at bounding box center [374, 127] width 70 height 12
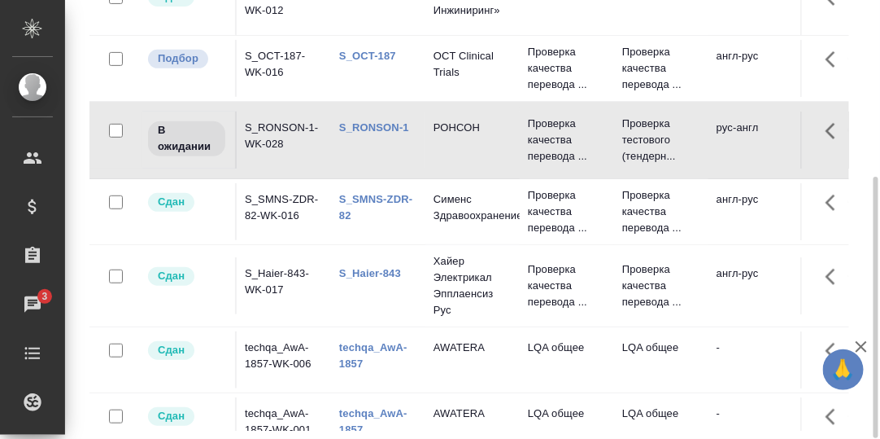
click at [368, 62] on link "S_OCT-187" at bounding box center [367, 56] width 57 height 12
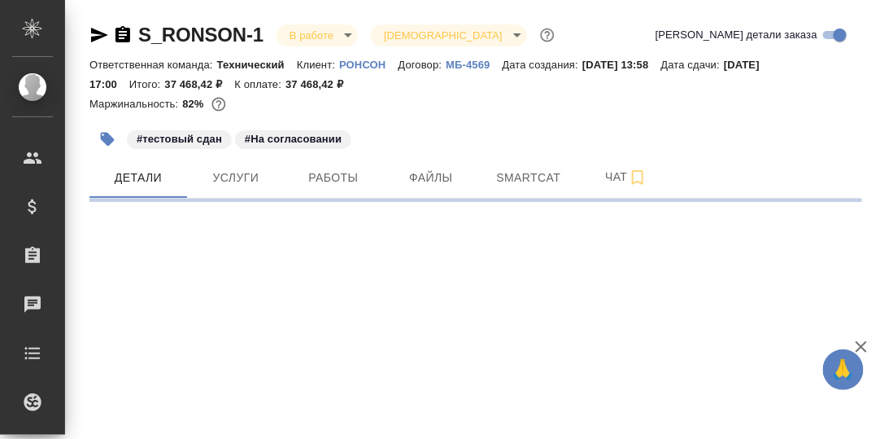
select select "RU"
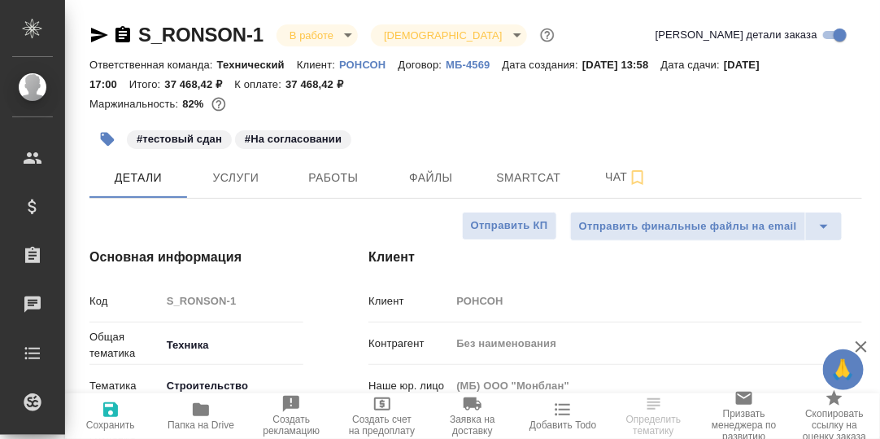
type textarea "x"
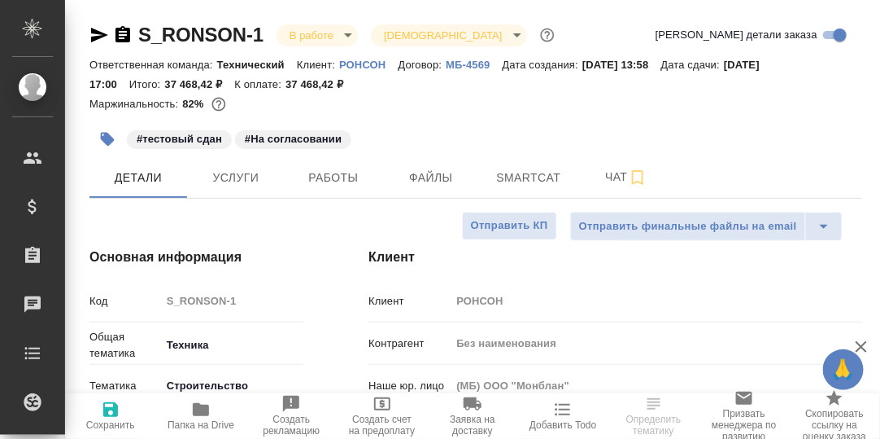
type textarea "x"
type input "[PERSON_NAME]"
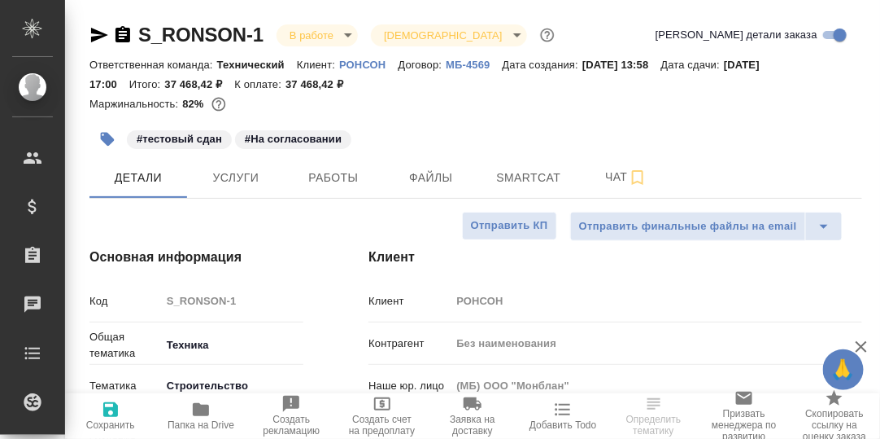
type input "Гудина Александра"
drag, startPoint x: 331, startPoint y: 182, endPoint x: 373, endPoint y: 198, distance: 44.3
click at [331, 183] on span "Работы" at bounding box center [334, 178] width 78 height 20
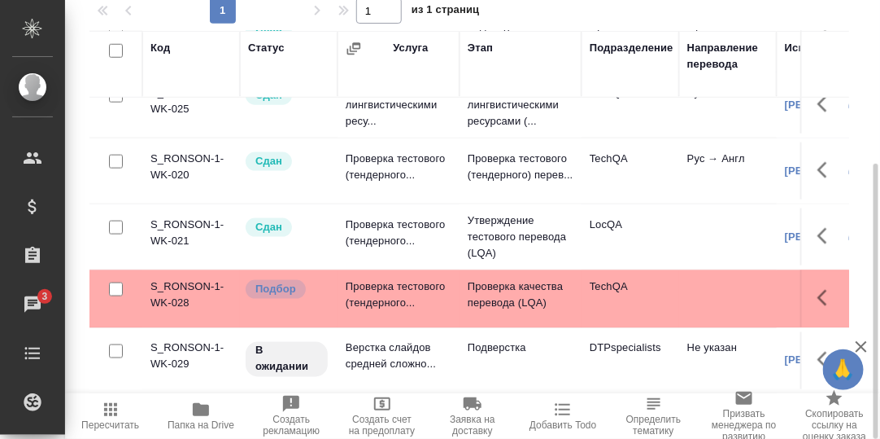
scroll to position [488, 0]
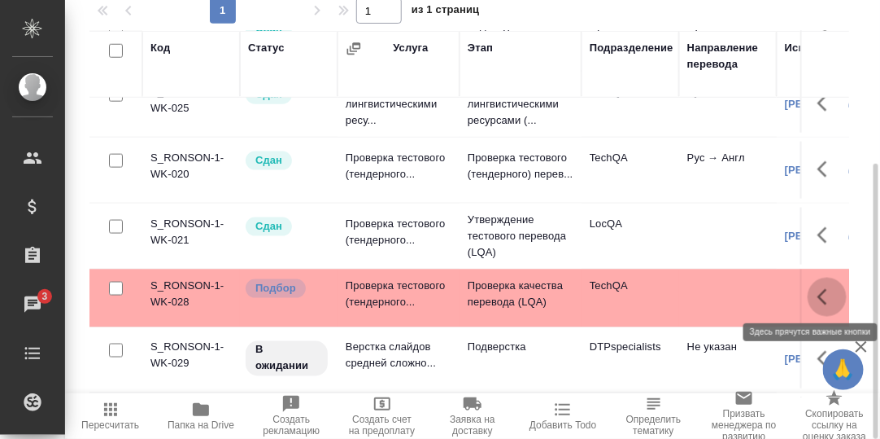
click at [818, 294] on icon "button" at bounding box center [828, 297] width 20 height 20
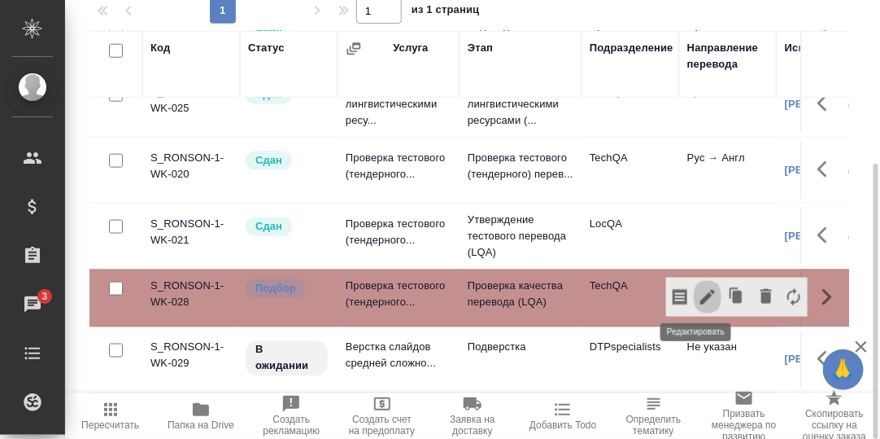
click at [700, 290] on icon "button" at bounding box center [707, 297] width 15 height 15
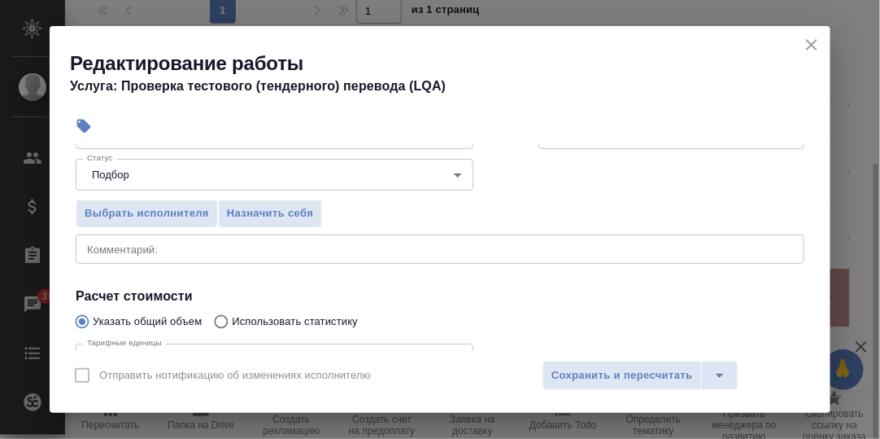
scroll to position [81, 0]
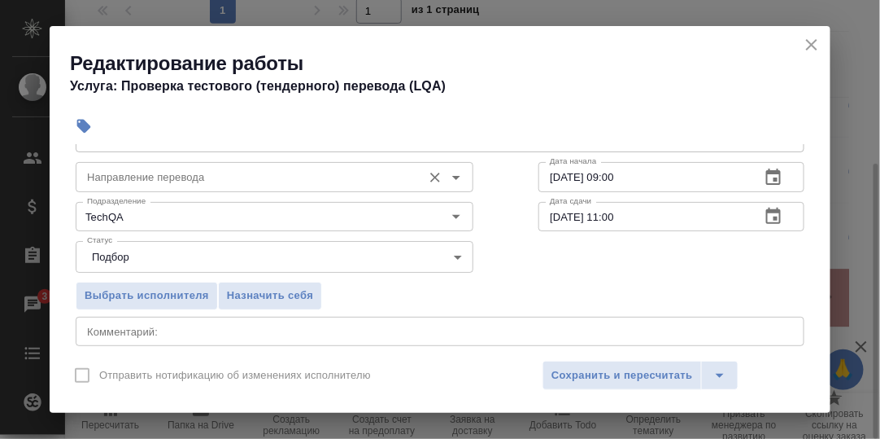
click at [175, 184] on input "Направление перевода" at bounding box center [248, 177] width 334 height 20
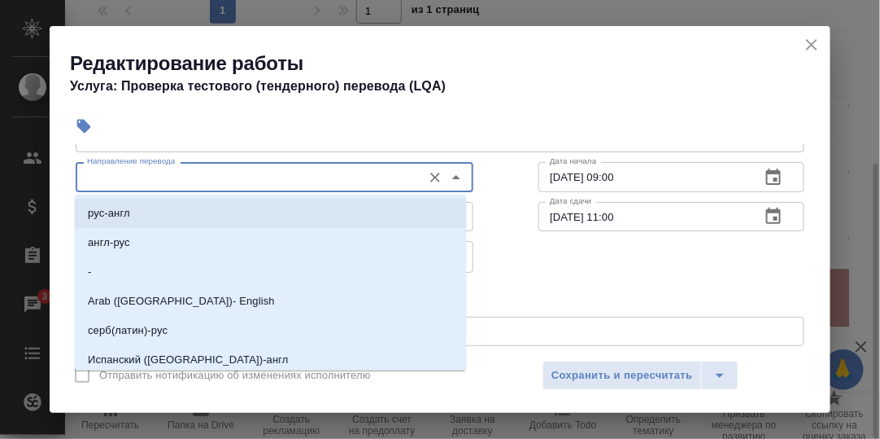
click at [121, 214] on p "рус-англ" at bounding box center [109, 213] width 42 height 16
type input "рус-англ"
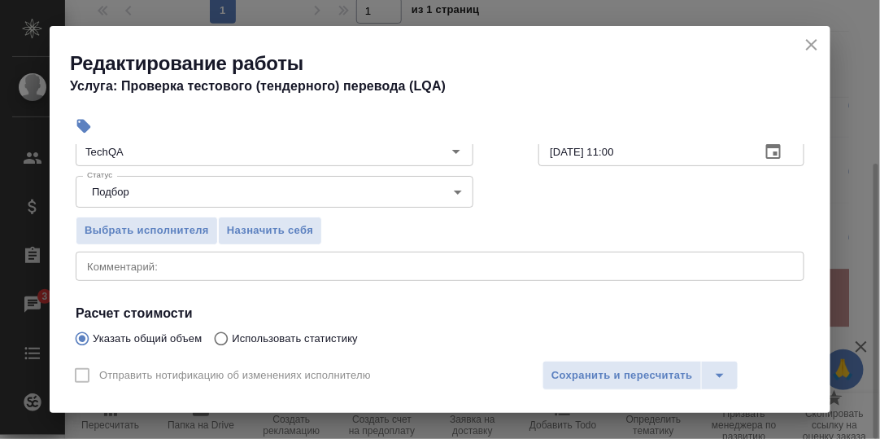
scroll to position [163, 0]
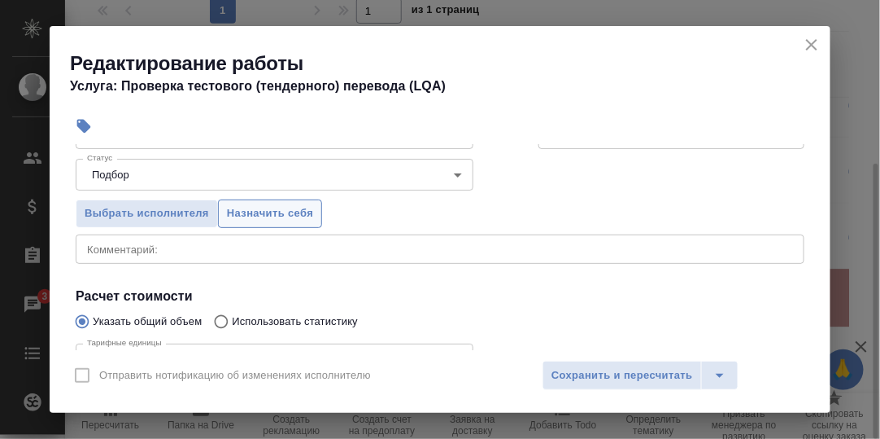
drag, startPoint x: 251, startPoint y: 207, endPoint x: 262, endPoint y: 209, distance: 10.7
click at [251, 207] on span "Назначить себя" at bounding box center [270, 213] width 86 height 19
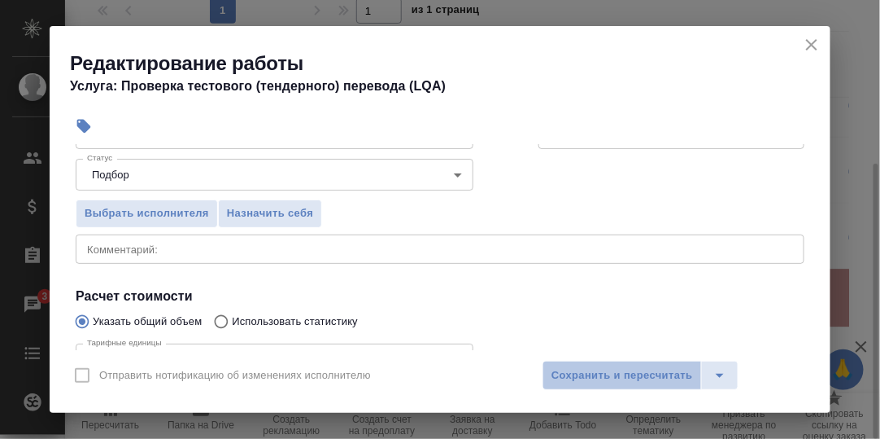
drag, startPoint x: 648, startPoint y: 369, endPoint x: 788, endPoint y: 361, distance: 139.3
click at [648, 369] on span "Сохранить и пересчитать" at bounding box center [623, 375] width 142 height 19
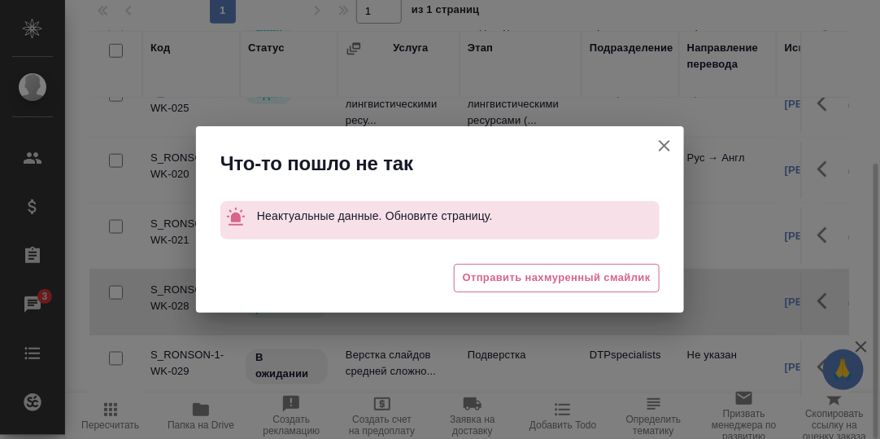
click at [665, 147] on icon "button" at bounding box center [664, 145] width 11 height 11
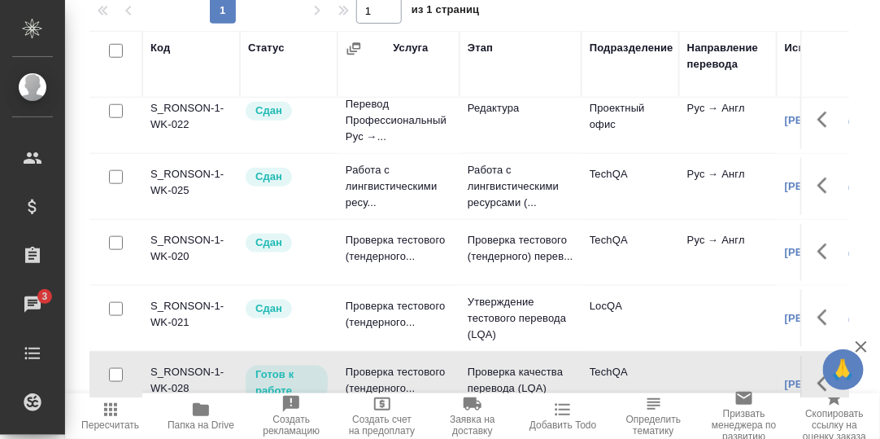
scroll to position [564, 0]
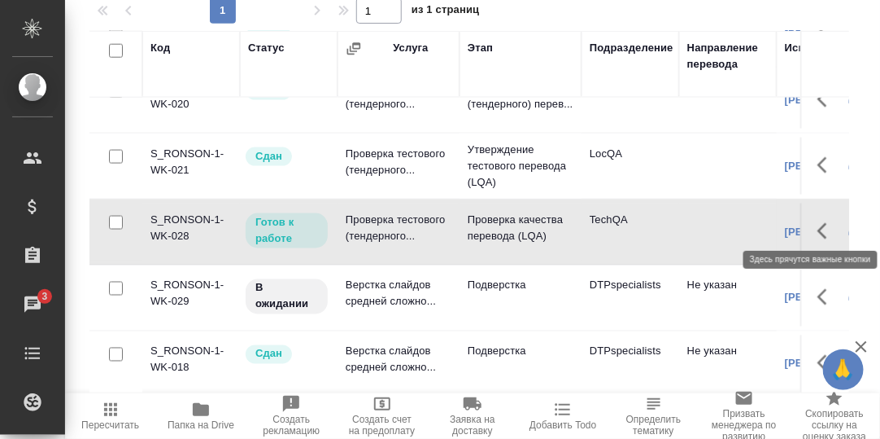
click at [818, 221] on icon "button" at bounding box center [828, 231] width 20 height 20
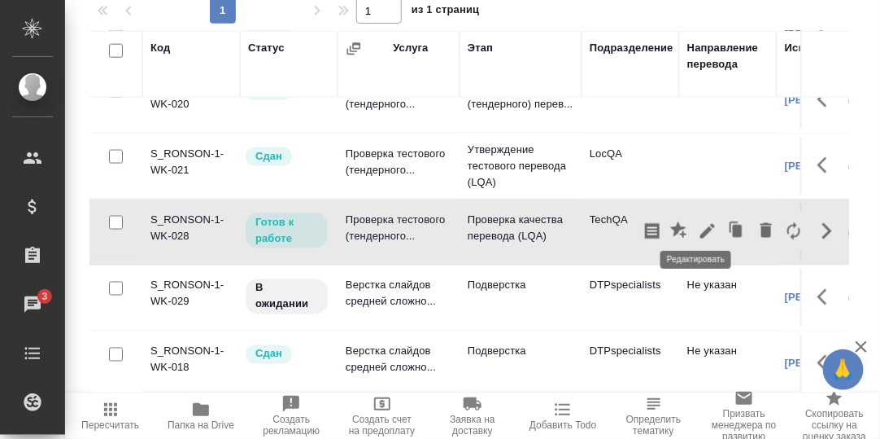
click at [698, 222] on icon "button" at bounding box center [708, 231] width 20 height 20
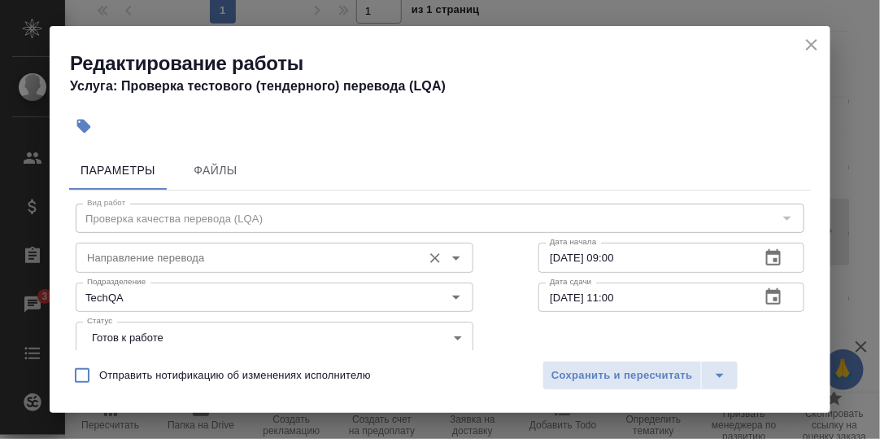
scroll to position [81, 0]
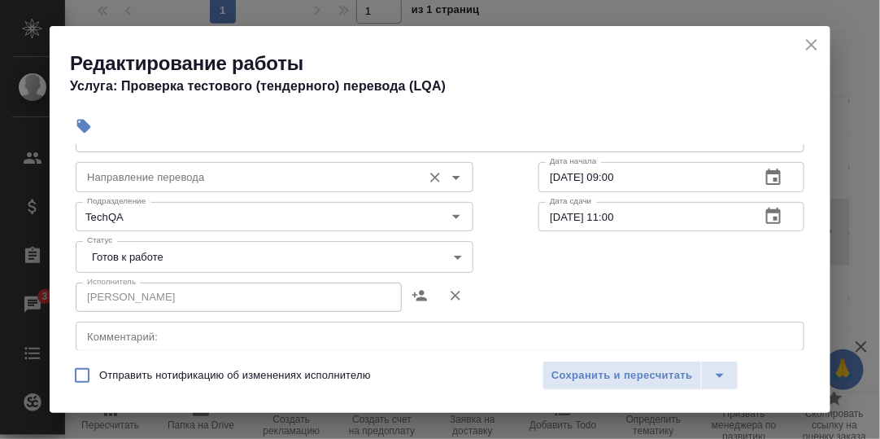
click at [453, 176] on icon "Open" at bounding box center [456, 178] width 8 height 4
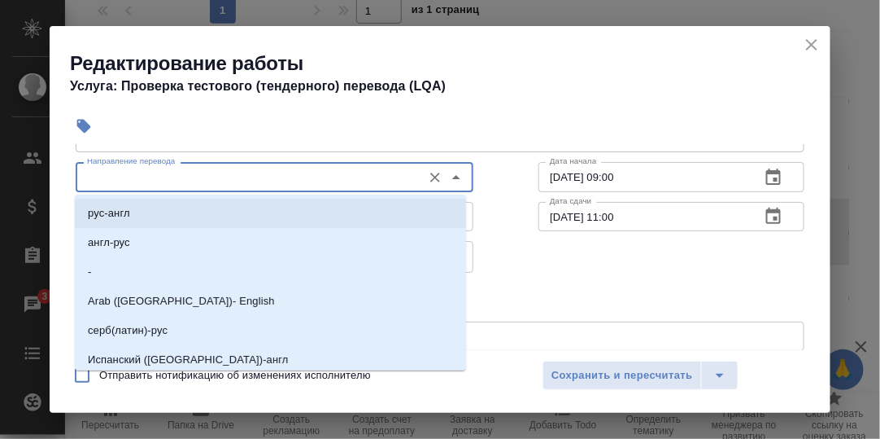
click at [142, 203] on li "рус-англ" at bounding box center [270, 213] width 391 height 29
type input "рус-англ"
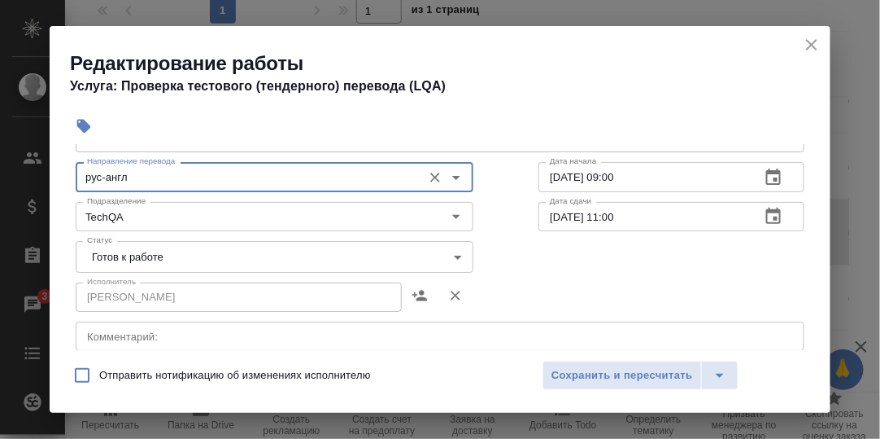
click at [260, 252] on body "🙏 .cls-1 fill:#fff; AWATERA Румянцева Дарья d.rumyantseva Клиенты Спецификации …" at bounding box center [440, 219] width 880 height 439
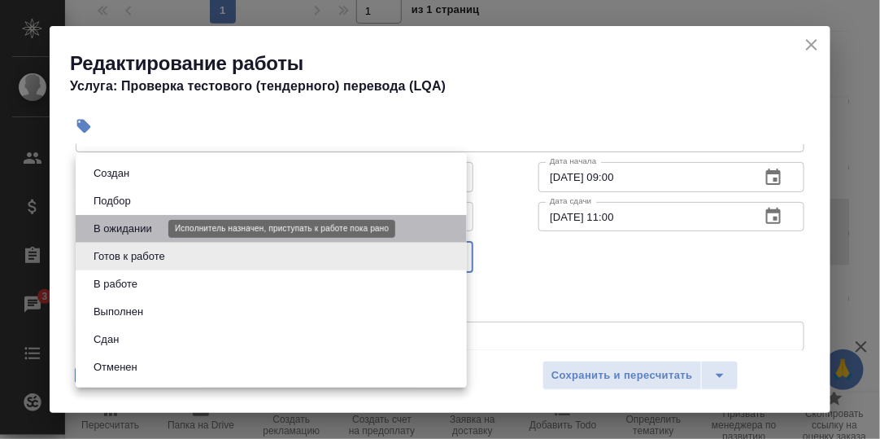
drag, startPoint x: 133, startPoint y: 229, endPoint x: 271, endPoint y: 277, distance: 146.1
click at [133, 229] on button "В ожидании" at bounding box center [123, 229] width 68 height 18
type input "pending"
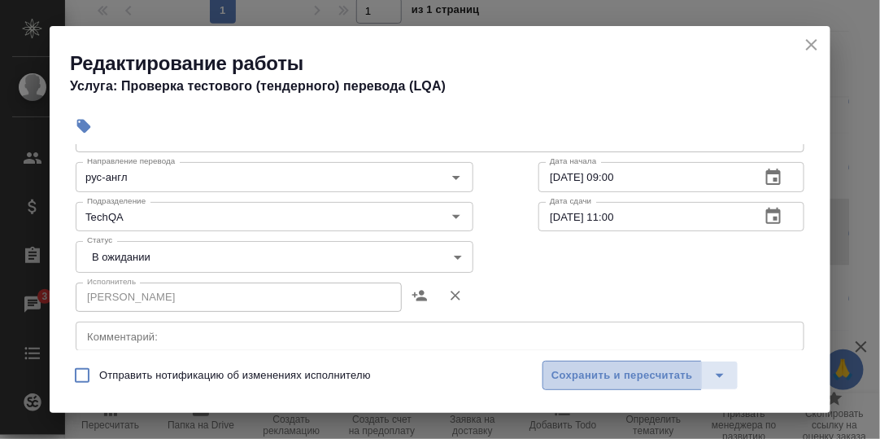
click at [587, 364] on button "Сохранить и пересчитать" at bounding box center [622, 374] width 159 height 29
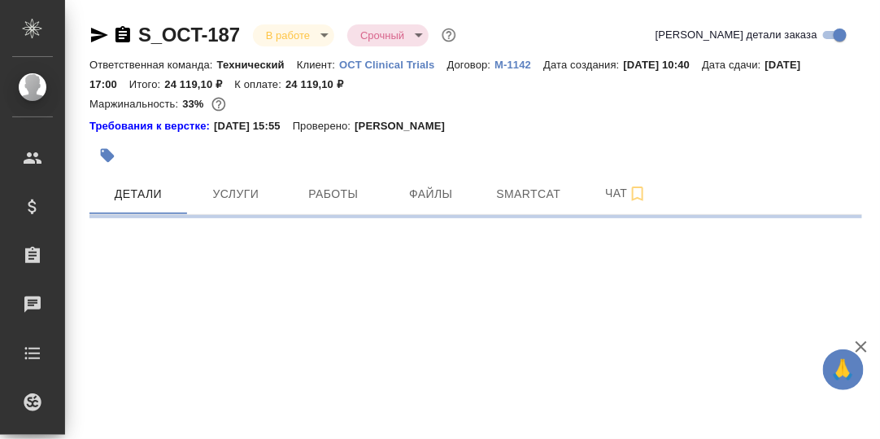
select select "RU"
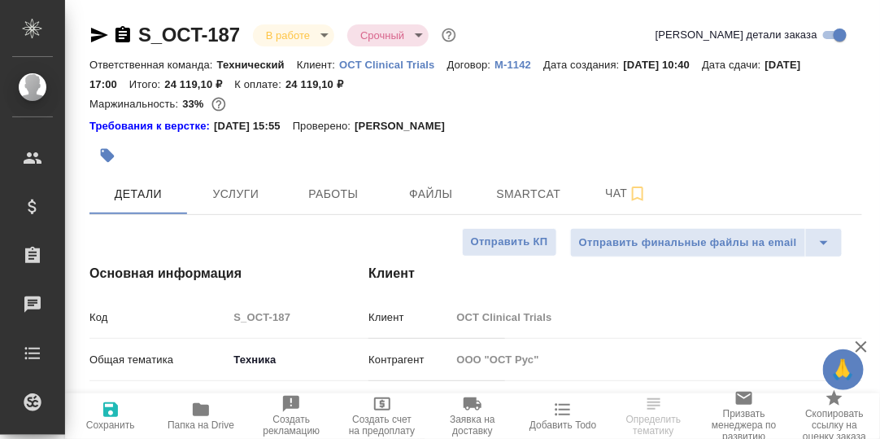
type textarea "x"
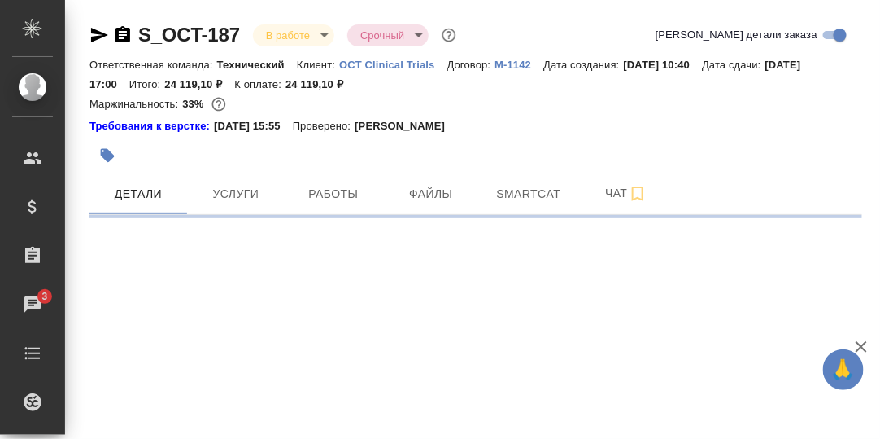
select select "RU"
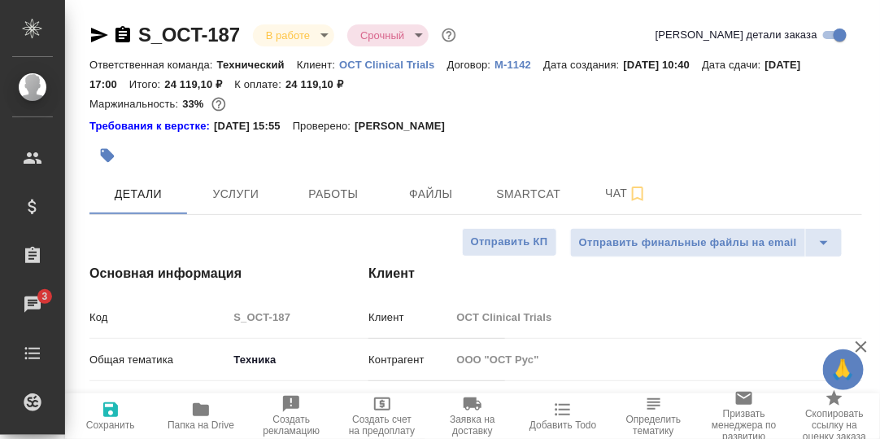
type textarea "x"
drag, startPoint x: 321, startPoint y: 192, endPoint x: 325, endPoint y: 177, distance: 15.8
click at [321, 190] on span "Работы" at bounding box center [334, 194] width 78 height 20
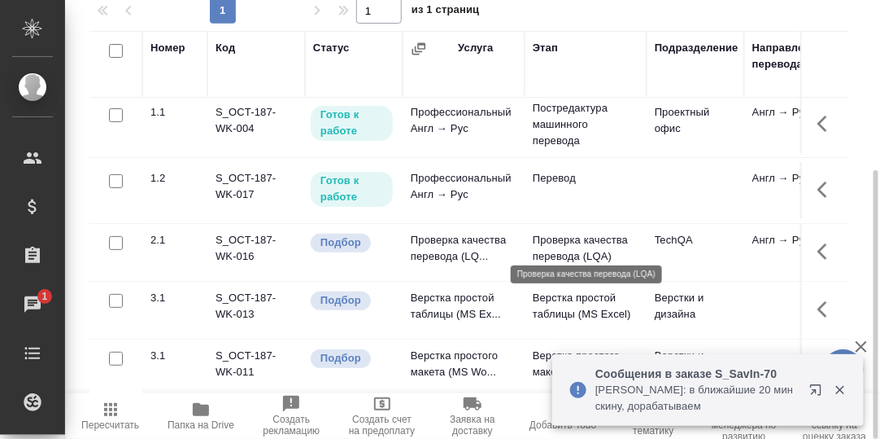
scroll to position [15, 0]
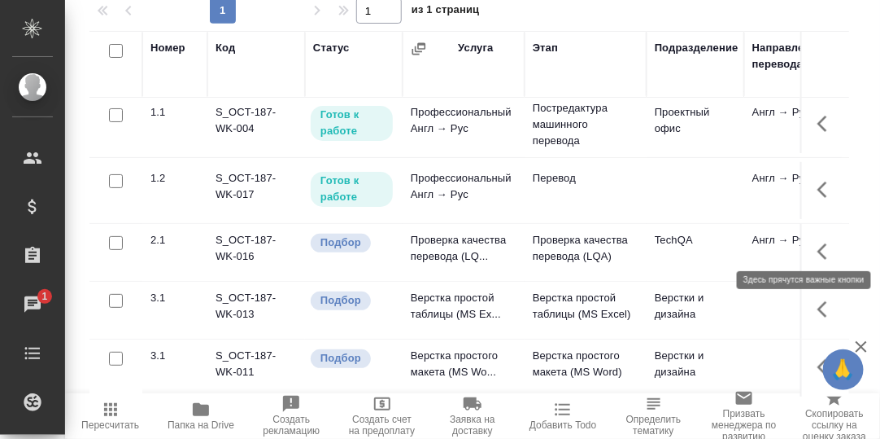
click at [818, 242] on icon "button" at bounding box center [828, 252] width 20 height 20
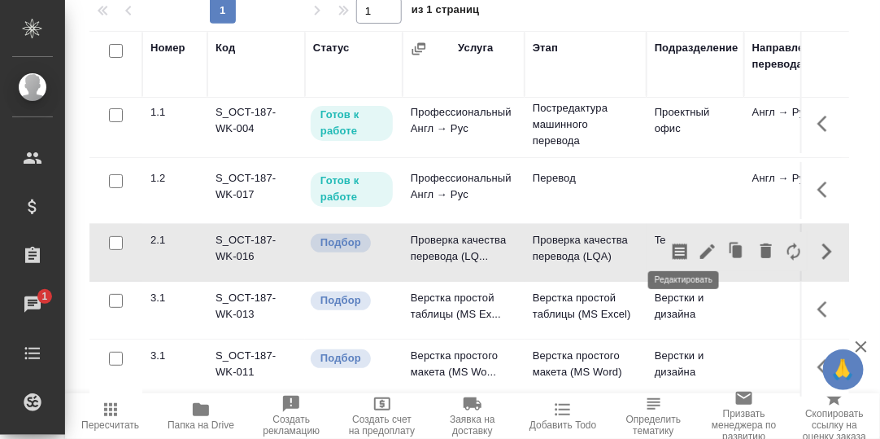
click at [698, 242] on icon "button" at bounding box center [708, 252] width 20 height 20
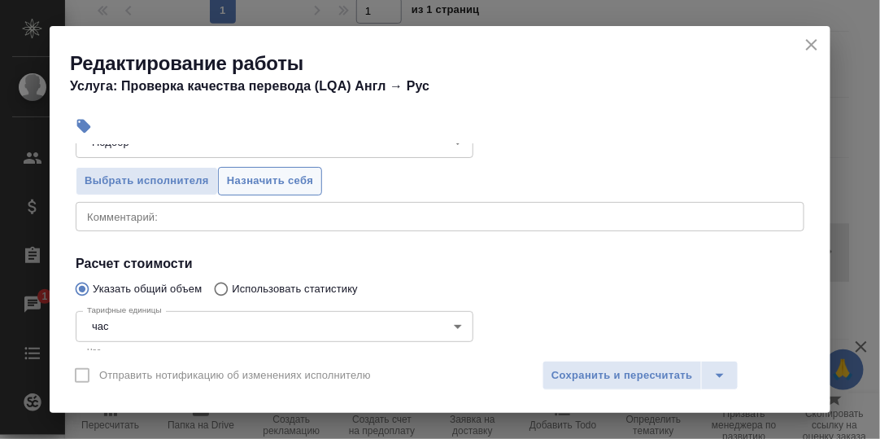
scroll to position [163, 0]
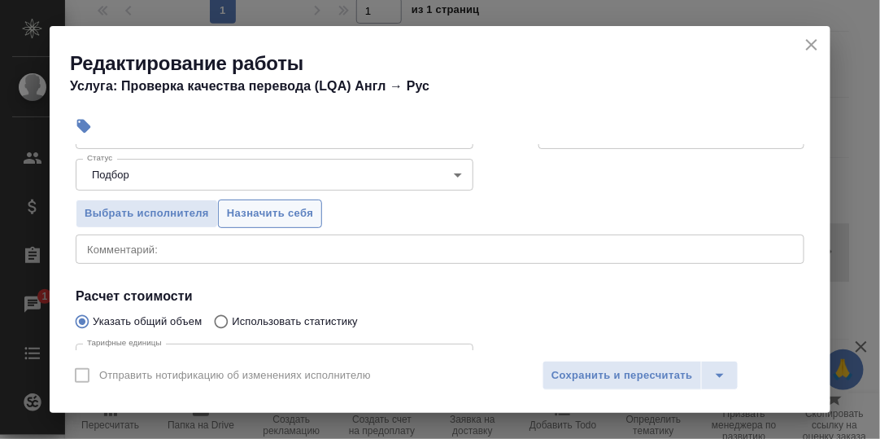
drag, startPoint x: 282, startPoint y: 213, endPoint x: 394, endPoint y: 268, distance: 124.4
click at [282, 212] on span "Назначить себя" at bounding box center [270, 213] width 86 height 19
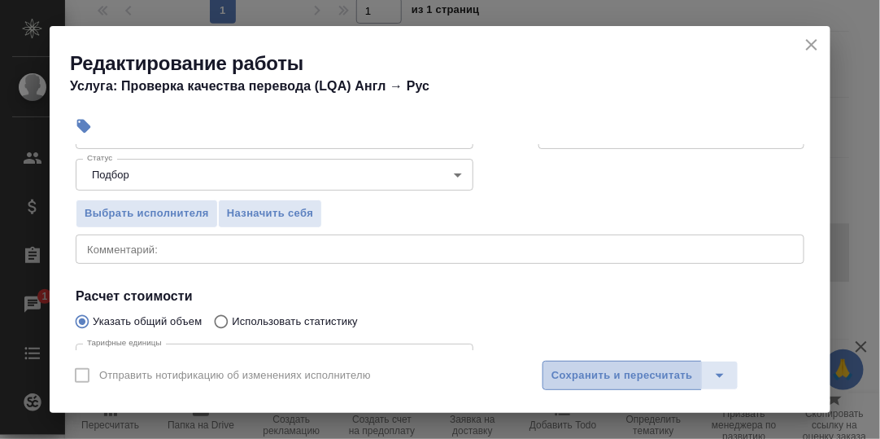
drag, startPoint x: 605, startPoint y: 378, endPoint x: 726, endPoint y: 349, distance: 123.9
click at [605, 377] on span "Сохранить и пересчитать" at bounding box center [623, 375] width 142 height 19
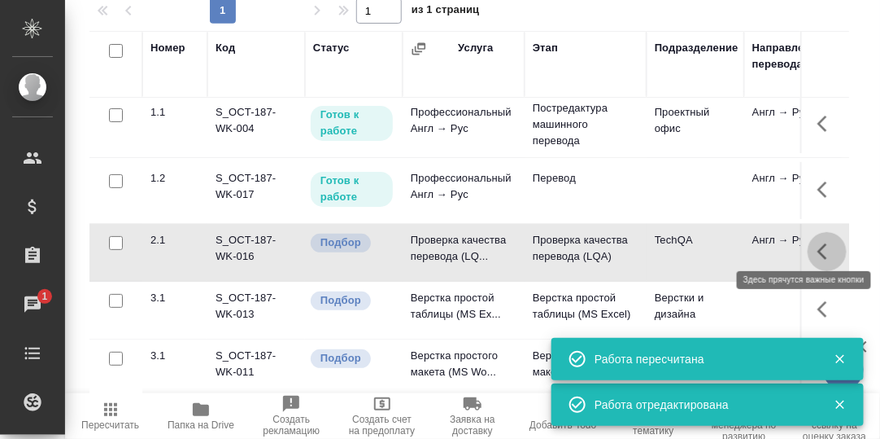
click at [808, 243] on button "button" at bounding box center [827, 251] width 39 height 39
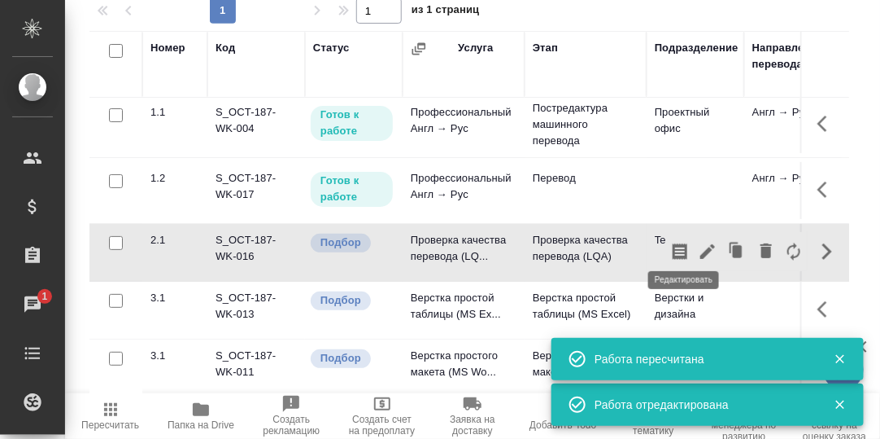
click at [700, 244] on icon "button" at bounding box center [707, 251] width 15 height 15
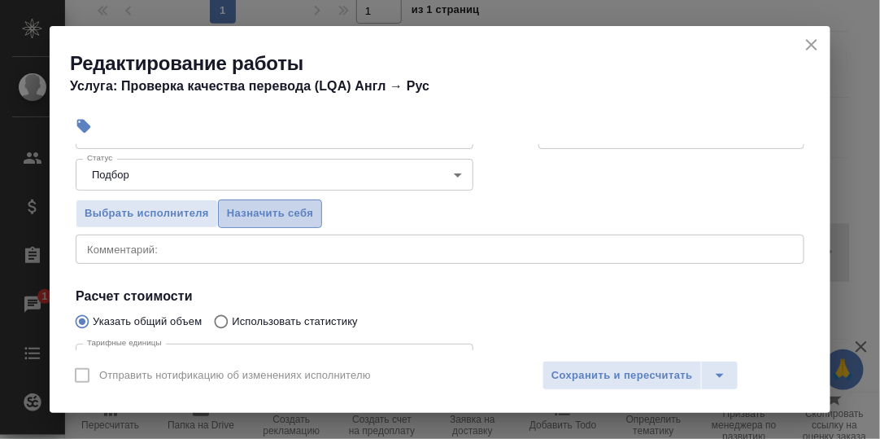
drag, startPoint x: 273, startPoint y: 205, endPoint x: 286, endPoint y: 211, distance: 15.0
click at [274, 207] on span "Назначить себя" at bounding box center [270, 213] width 86 height 19
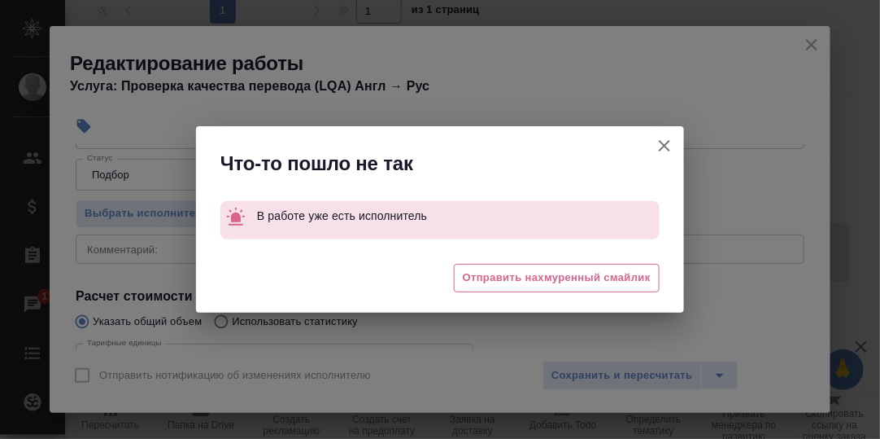
click at [670, 146] on icon "button" at bounding box center [665, 146] width 20 height 20
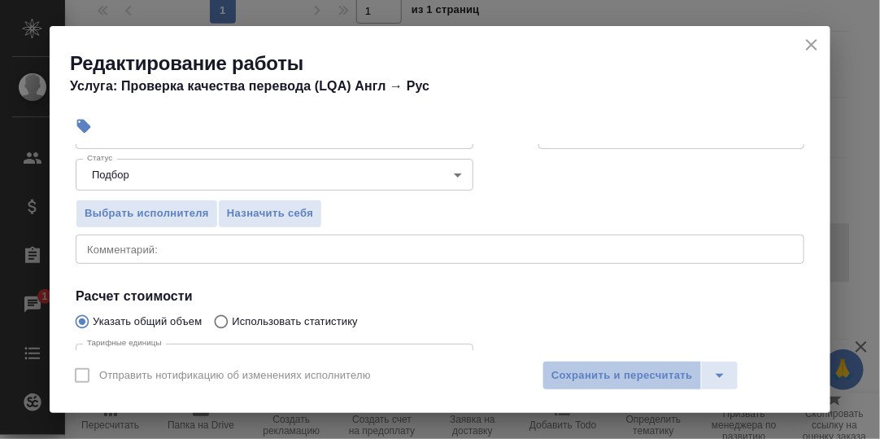
drag, startPoint x: 635, startPoint y: 376, endPoint x: 696, endPoint y: 287, distance: 107.2
click at [635, 373] on span "Сохранить и пересчитать" at bounding box center [623, 375] width 142 height 19
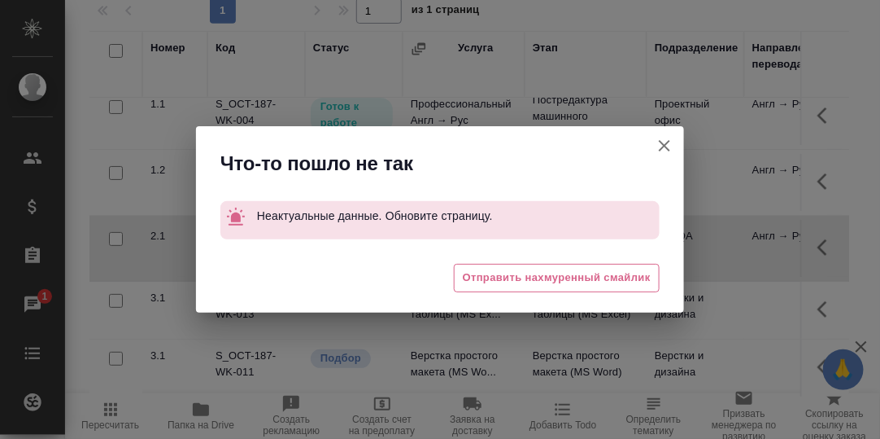
click at [670, 147] on icon "button" at bounding box center [665, 146] width 20 height 20
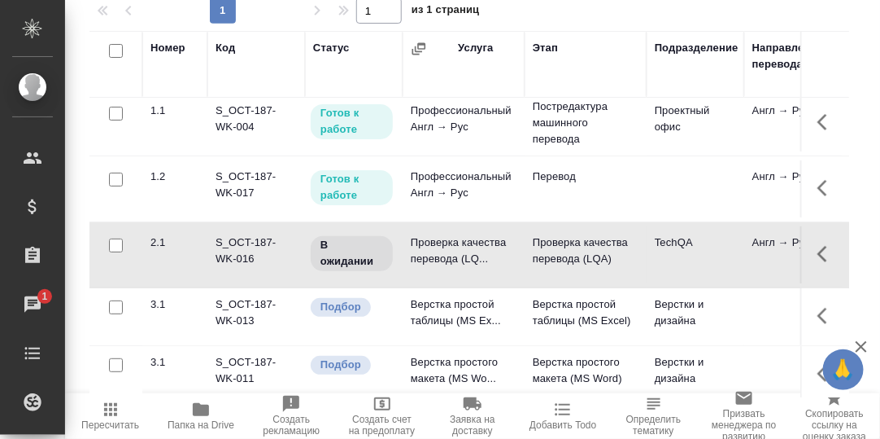
scroll to position [0, 0]
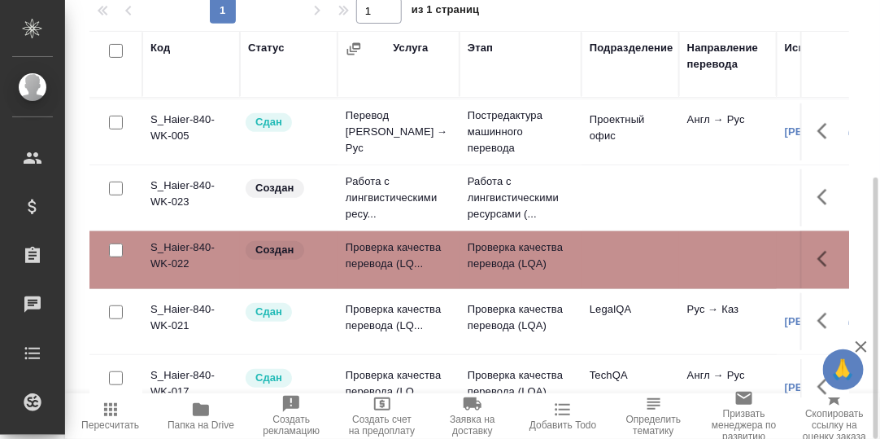
scroll to position [163, 0]
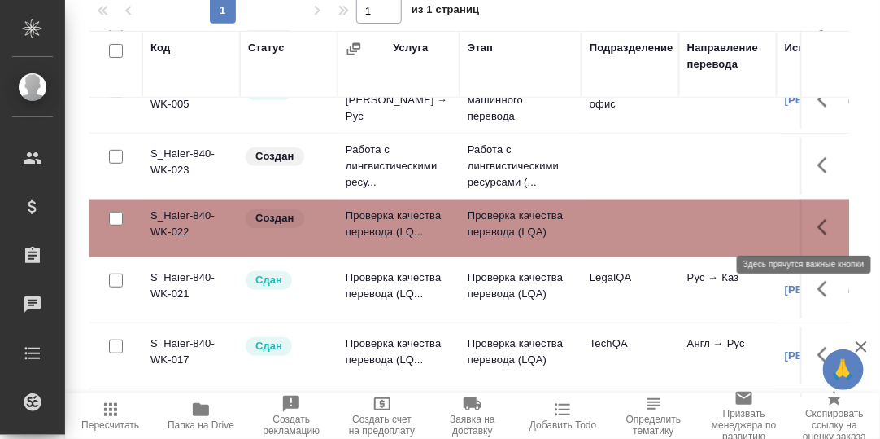
click at [808, 224] on button "button" at bounding box center [827, 226] width 39 height 39
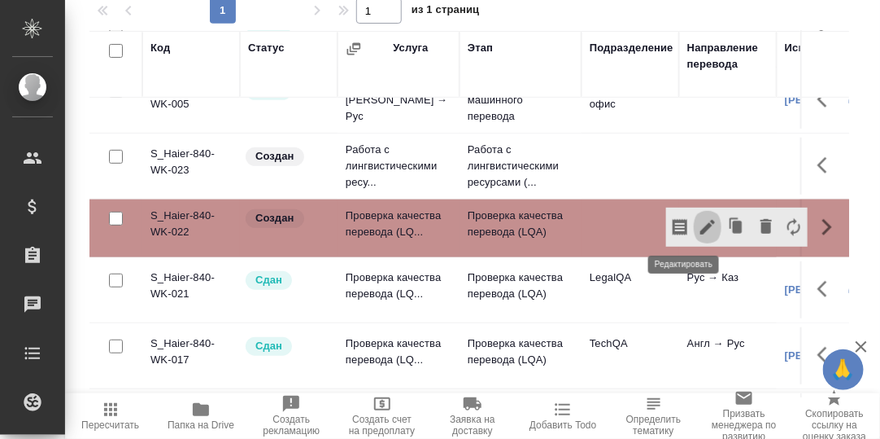
click at [694, 220] on button "button" at bounding box center [708, 226] width 28 height 39
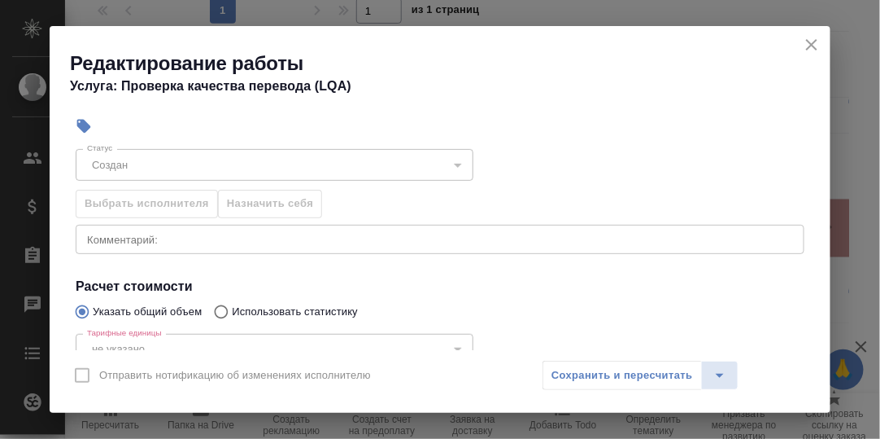
scroll to position [0, 0]
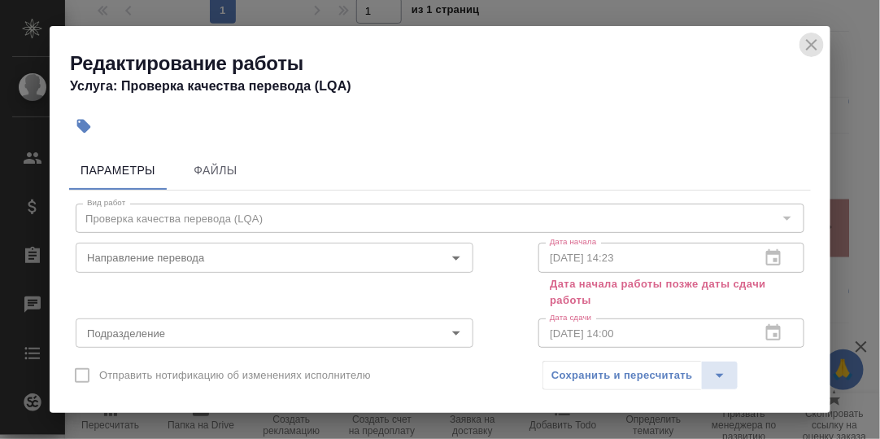
drag, startPoint x: 815, startPoint y: 41, endPoint x: 793, endPoint y: 48, distance: 23.2
click at [813, 41] on icon "close" at bounding box center [812, 45] width 20 height 20
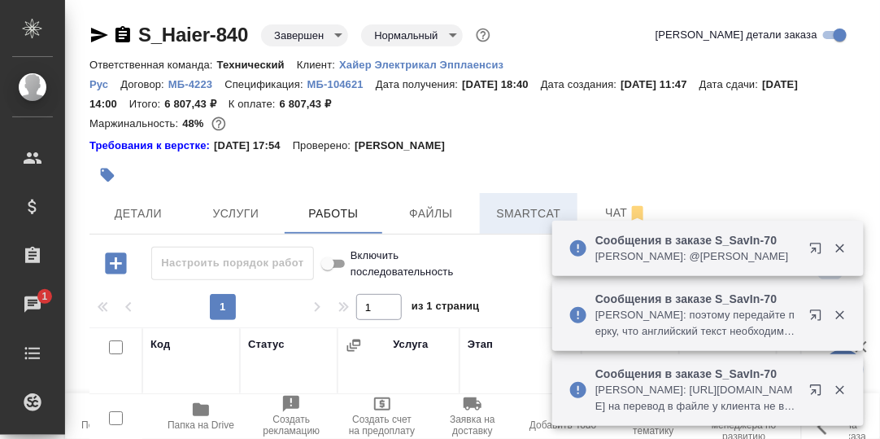
drag, startPoint x: 520, startPoint y: 214, endPoint x: 464, endPoint y: 217, distance: 56.2
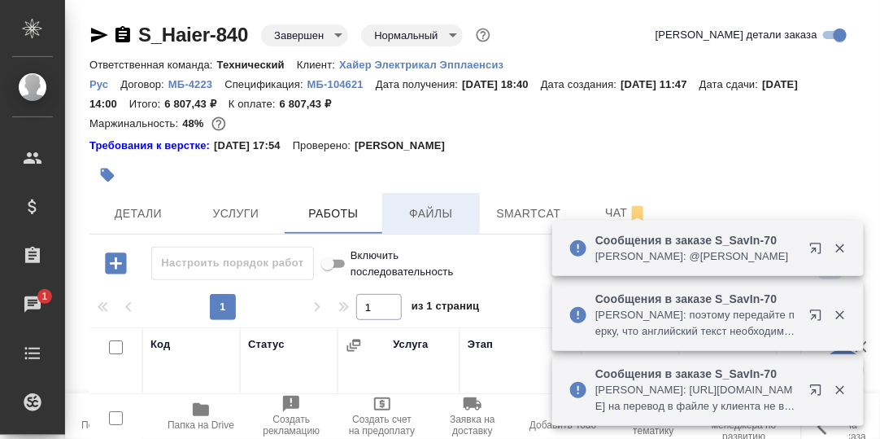
click at [519, 214] on span "Smartcat" at bounding box center [529, 213] width 78 height 20
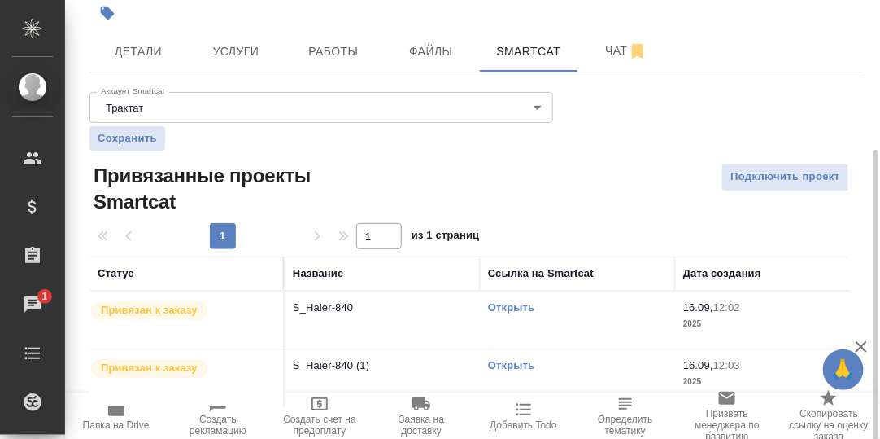
scroll to position [182, 0]
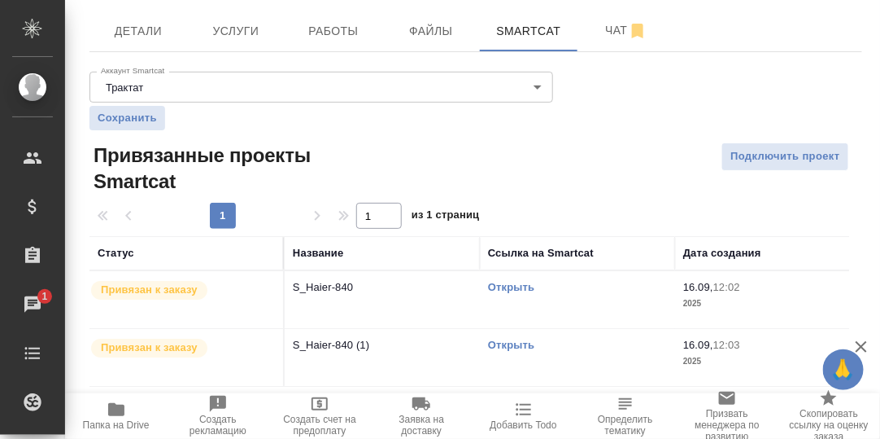
click at [500, 281] on link "Открыть" at bounding box center [511, 287] width 46 height 12
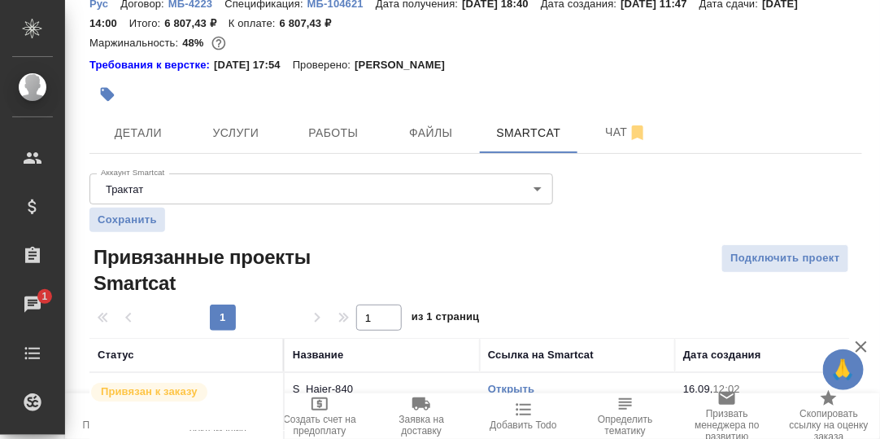
scroll to position [0, 0]
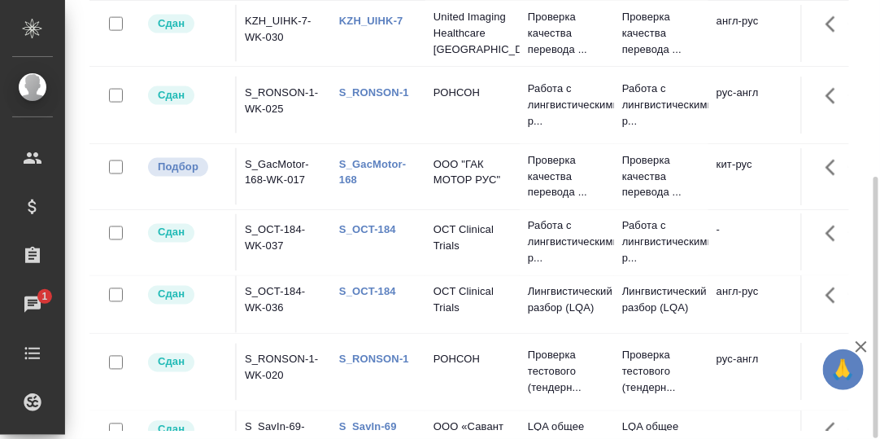
scroll to position [468, 0]
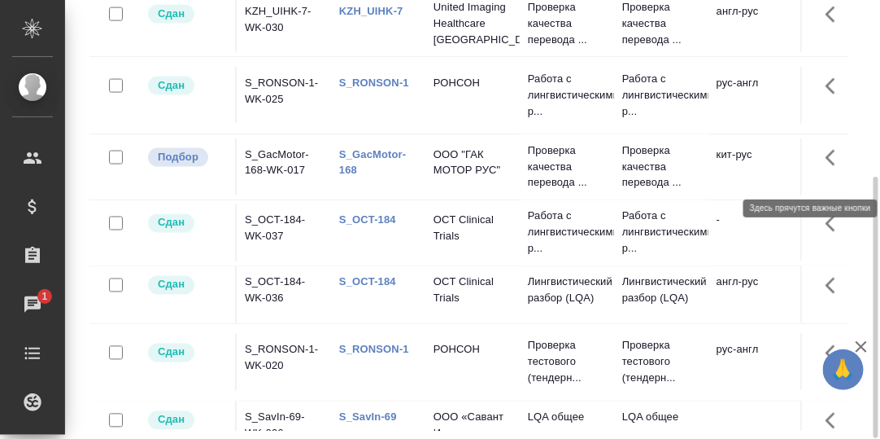
click at [826, 166] on icon "button" at bounding box center [831, 158] width 10 height 16
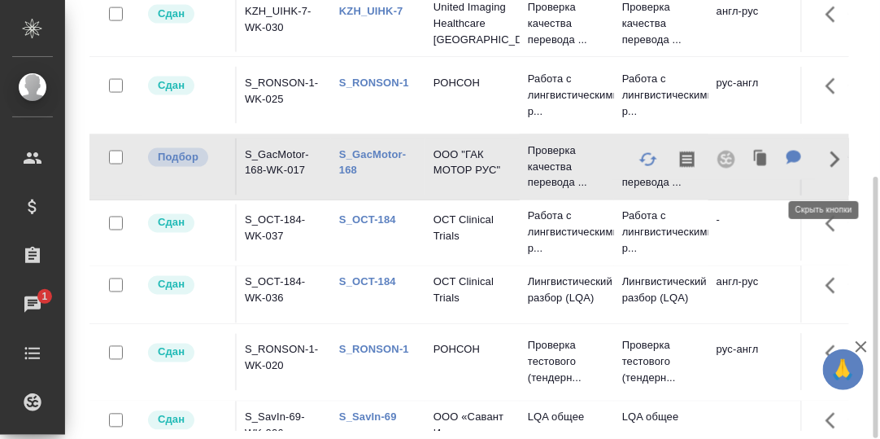
click at [376, 166] on link "S_GacMotor-168" at bounding box center [372, 162] width 67 height 28
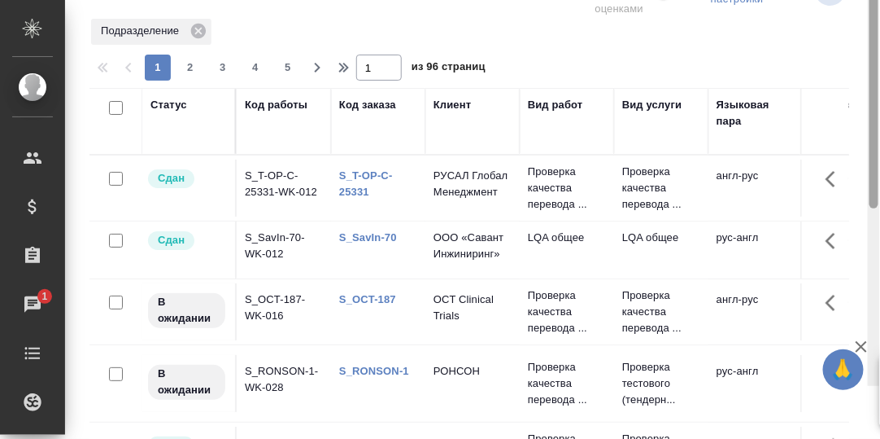
scroll to position [0, 0]
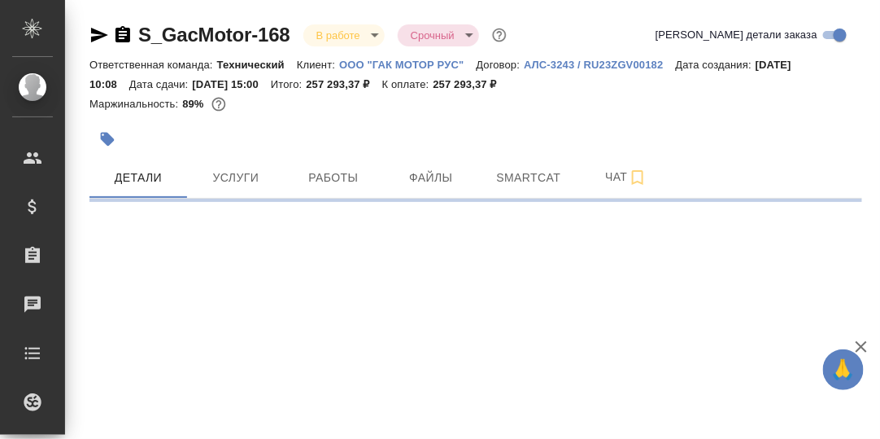
select select "RU"
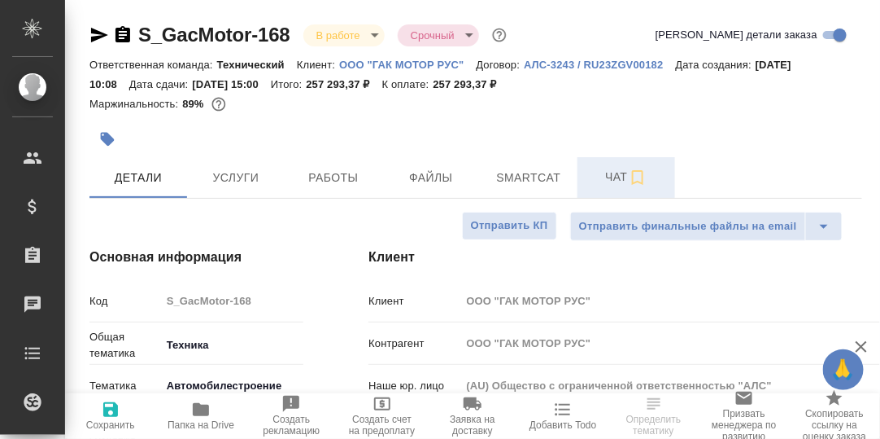
type textarea "x"
click at [617, 181] on span "Чат" at bounding box center [626, 177] width 78 height 20
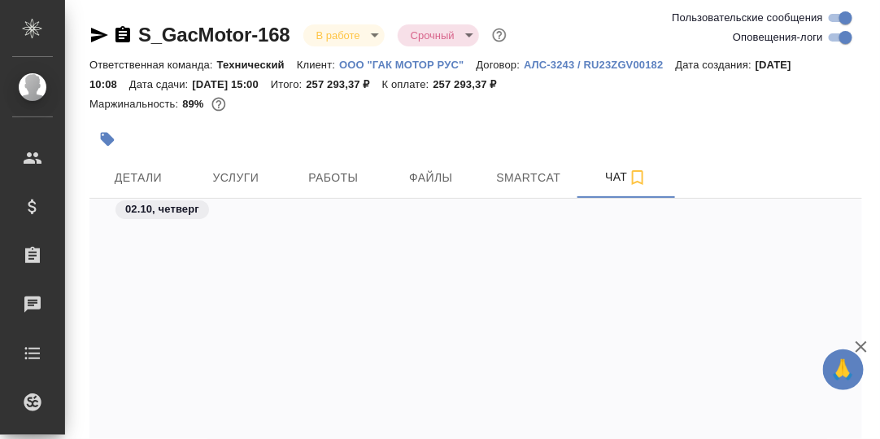
scroll to position [30900, 0]
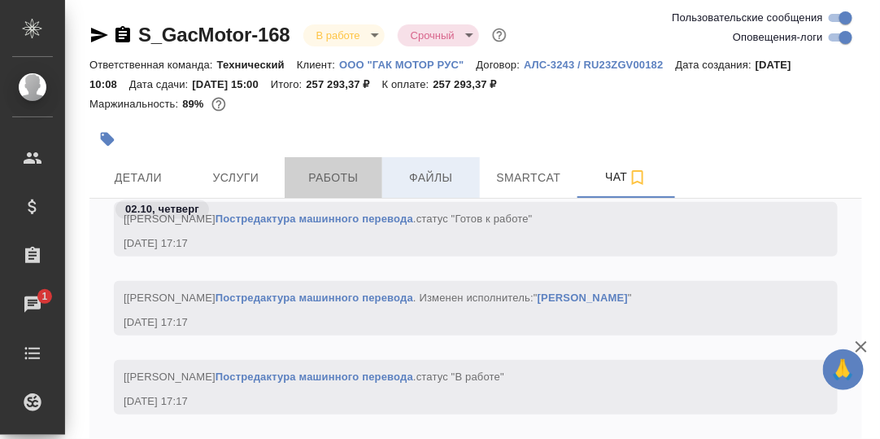
drag, startPoint x: 334, startPoint y: 177, endPoint x: 392, endPoint y: 194, distance: 61.0
click at [333, 178] on span "Работы" at bounding box center [334, 178] width 78 height 20
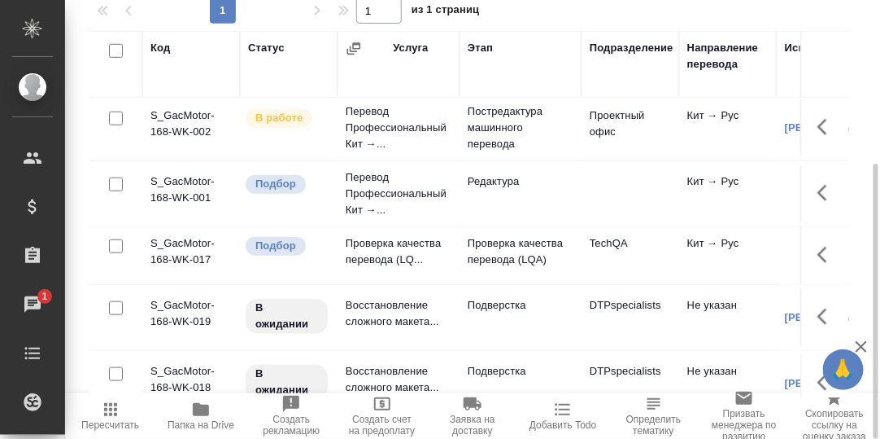
scroll to position [325, 0]
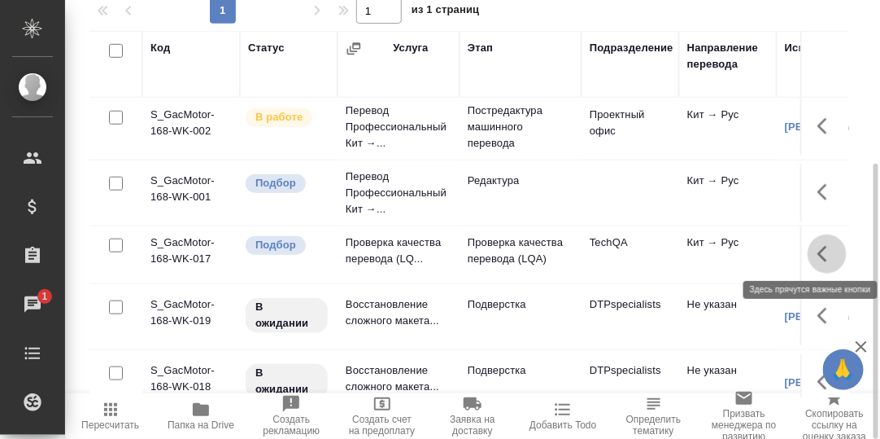
click at [818, 253] on icon "button" at bounding box center [828, 254] width 20 height 20
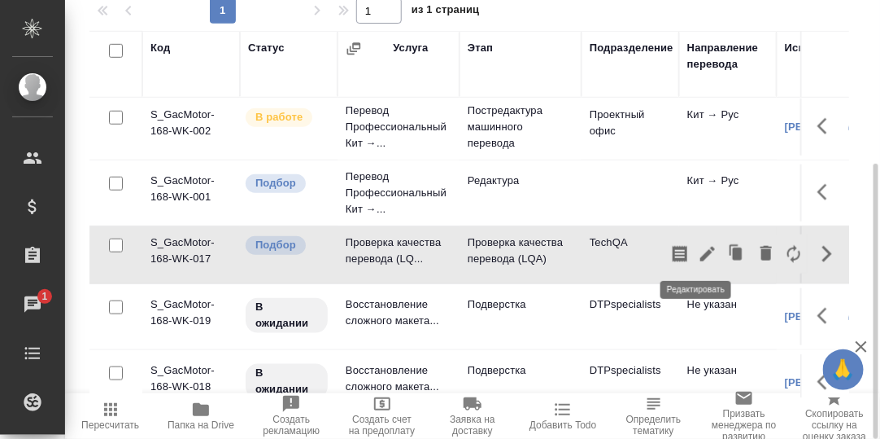
click at [698, 248] on icon "button" at bounding box center [708, 254] width 20 height 20
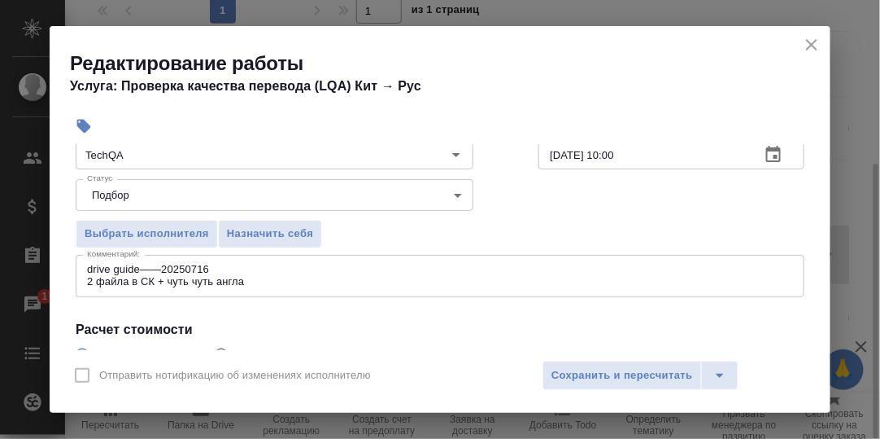
scroll to position [163, 0]
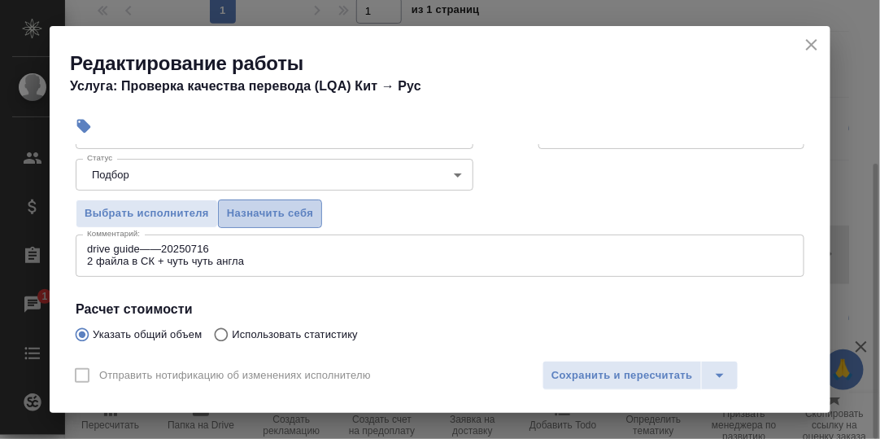
click at [273, 212] on span "Назначить себя" at bounding box center [270, 213] width 86 height 19
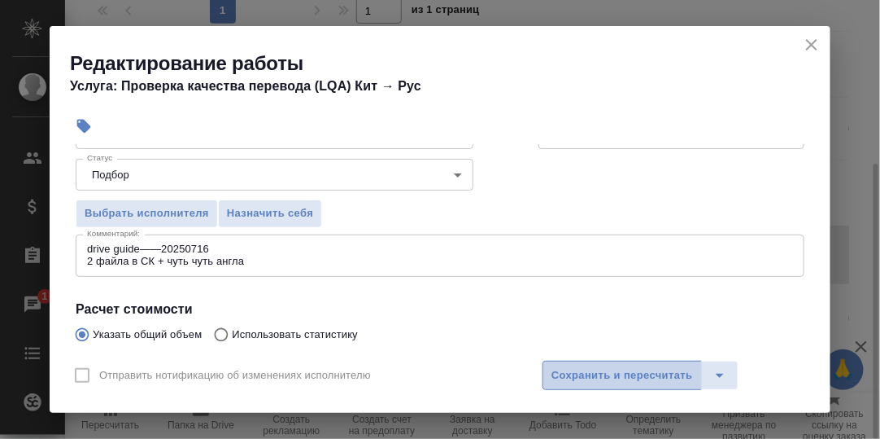
click at [601, 372] on span "Сохранить и пересчитать" at bounding box center [623, 375] width 142 height 19
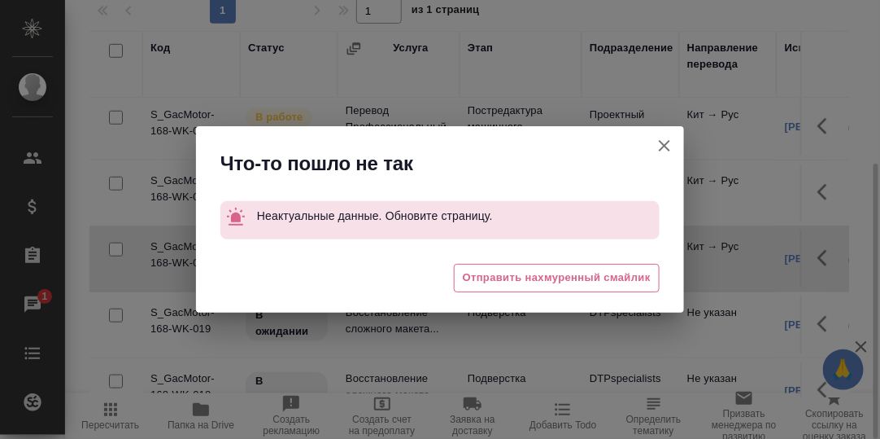
click at [657, 146] on icon "button" at bounding box center [665, 146] width 20 height 20
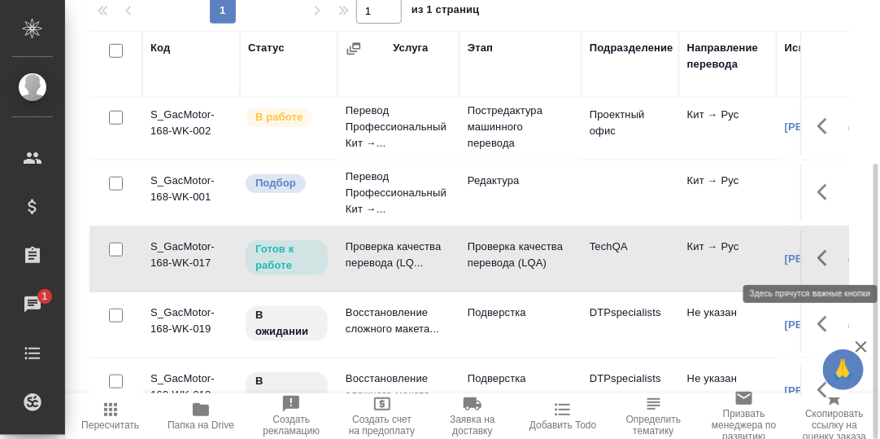
click at [818, 259] on icon "button" at bounding box center [828, 258] width 20 height 20
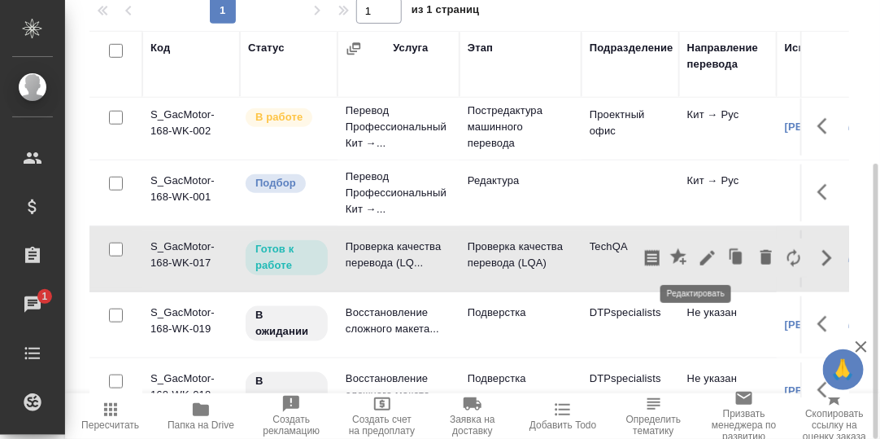
click at [700, 257] on icon "button" at bounding box center [708, 258] width 20 height 20
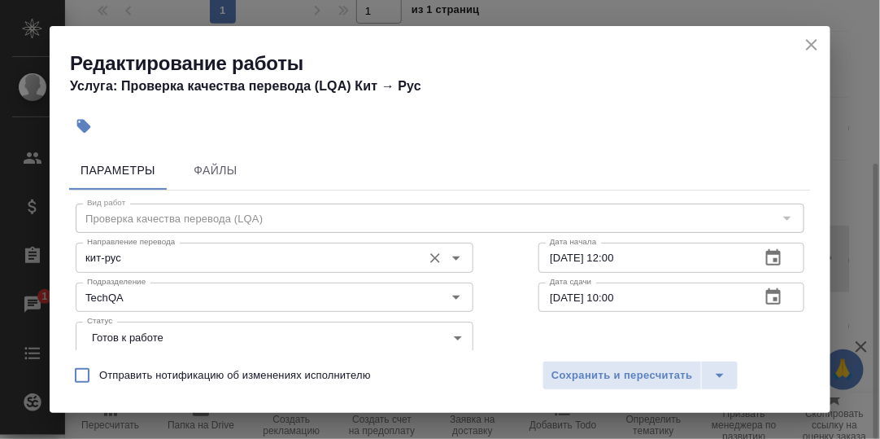
scroll to position [81, 0]
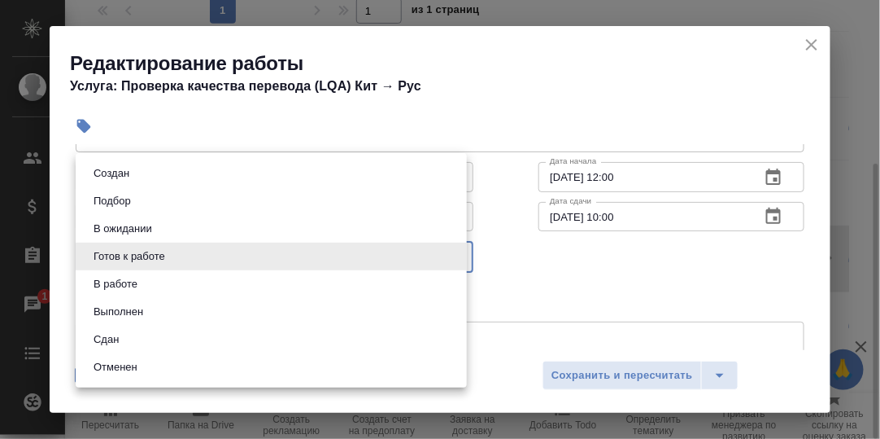
click at [456, 255] on body "🙏 .cls-1 fill:#fff; AWATERA [PERSON_NAME] d.rumyantseva Клиенты Спецификации За…" at bounding box center [440, 219] width 880 height 439
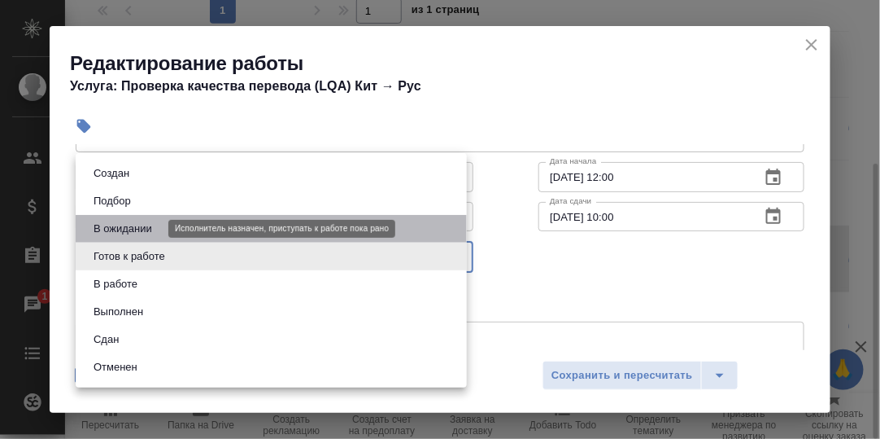
click at [151, 229] on button "В ожидании" at bounding box center [123, 229] width 68 height 18
type input "pending"
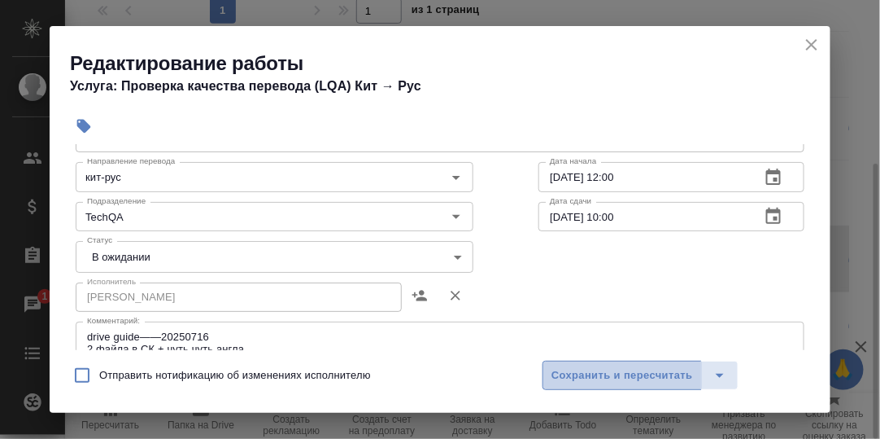
click at [598, 373] on span "Сохранить и пересчитать" at bounding box center [623, 375] width 142 height 19
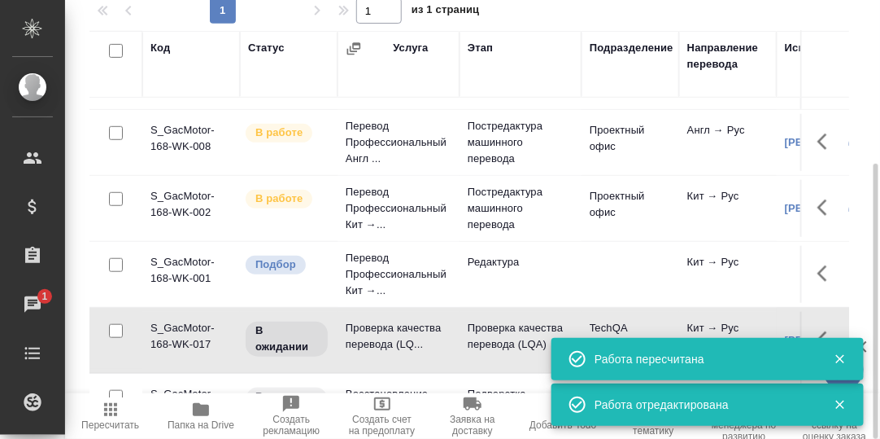
scroll to position [0, 0]
